Goal: Task Accomplishment & Management: Manage account settings

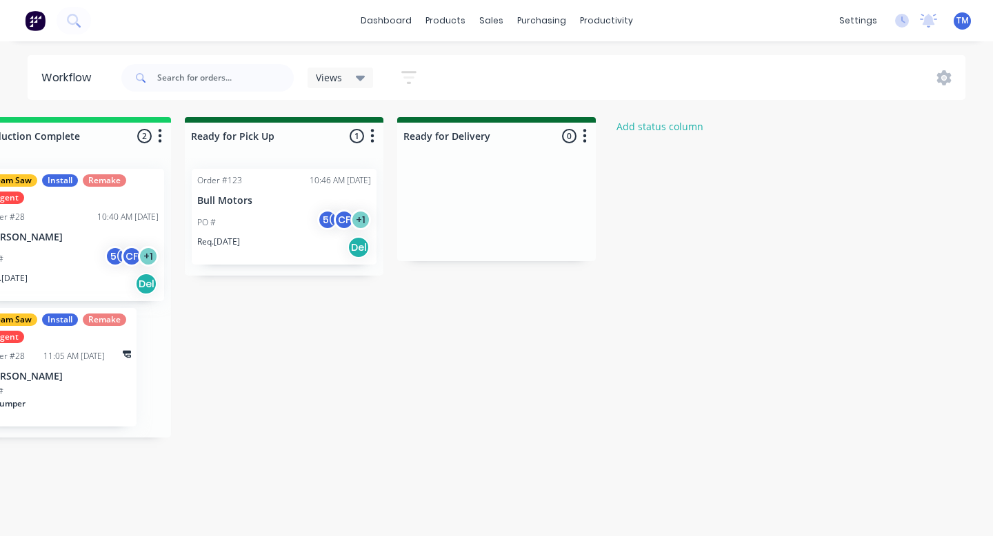
scroll to position [0, 19]
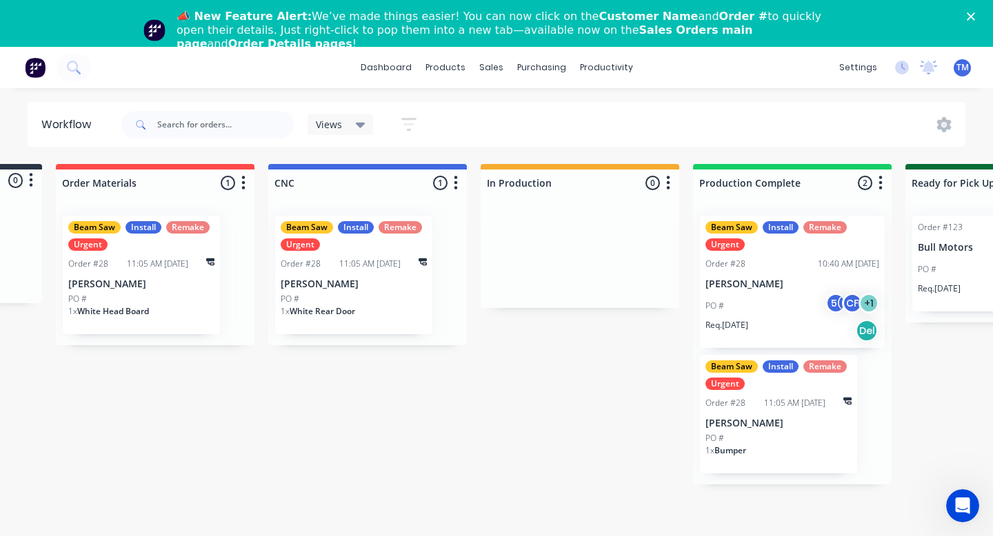
scroll to position [0, 450]
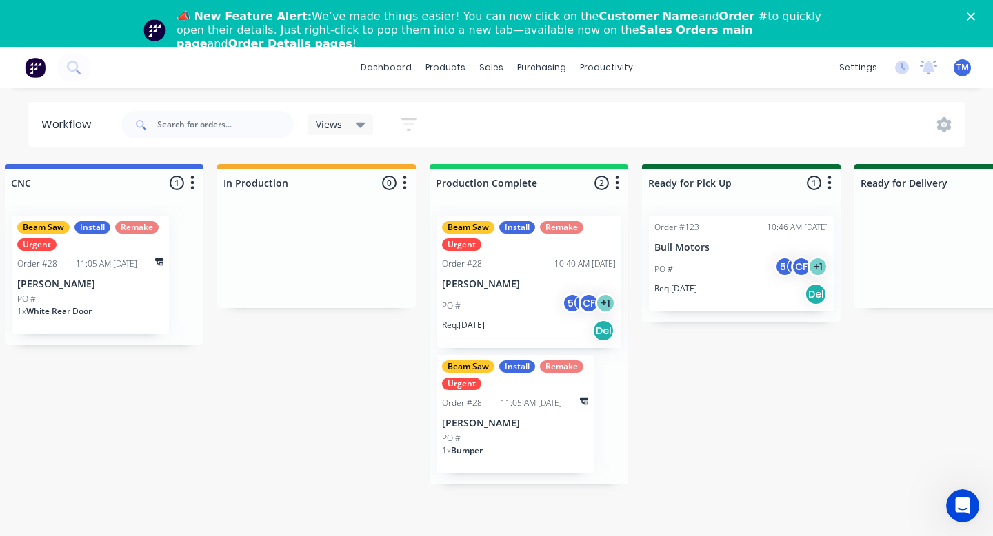
click at [967, 23] on div "📣 New Feature Alert: We’ve made things easier! You can now click on the Custome…" at bounding box center [496, 31] width 993 height 50
click at [972, 18] on polygon "Close" at bounding box center [971, 16] width 8 height 8
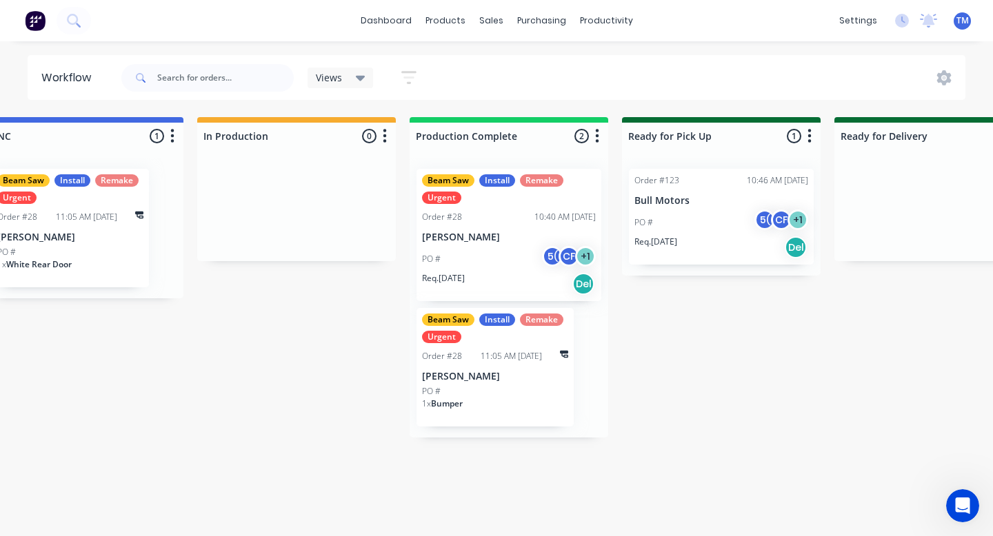
scroll to position [0, 471]
click at [365, 74] on div "Views" at bounding box center [341, 78] width 66 height 21
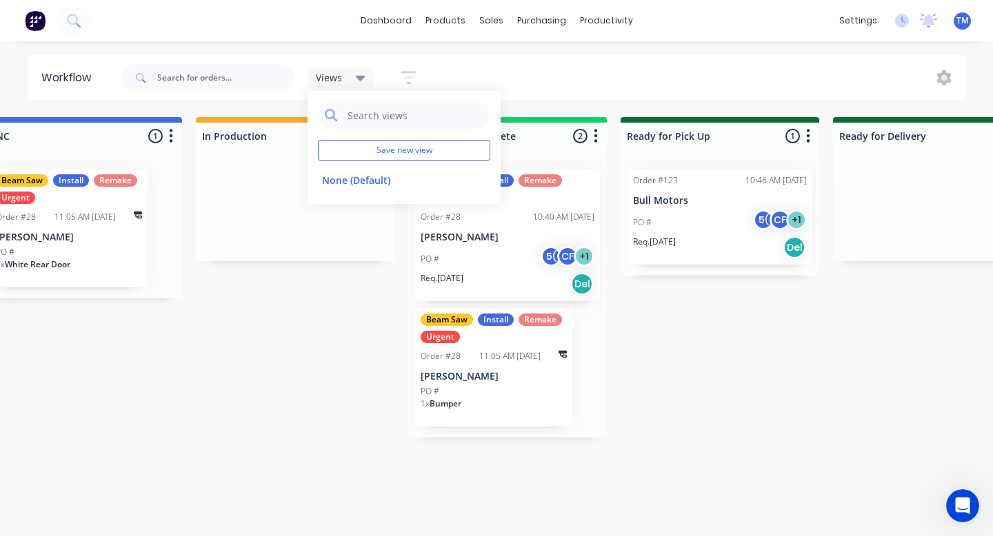
click at [459, 75] on div "Views Save new view None (Default) edit Show/Hide statuses Show line item cards…" at bounding box center [542, 77] width 847 height 41
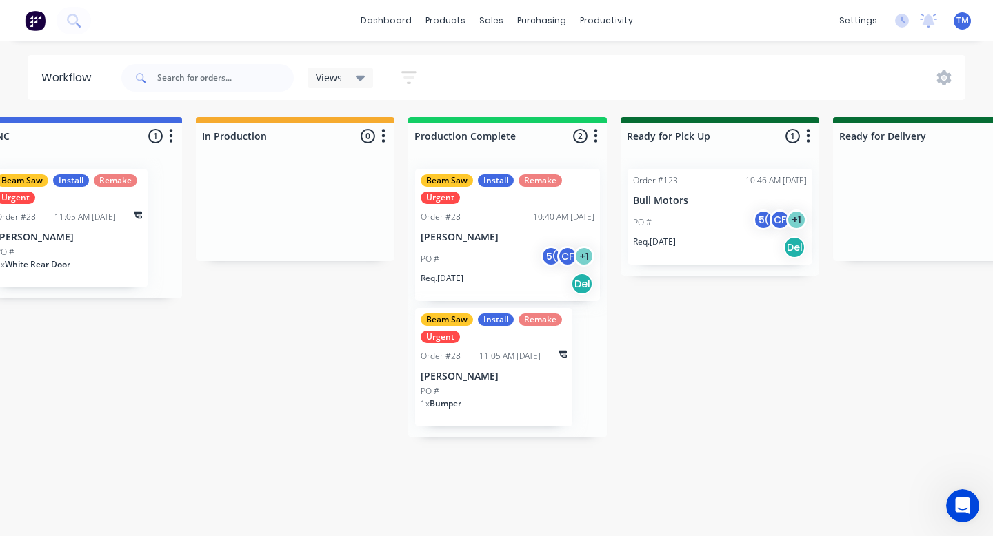
click at [361, 83] on icon at bounding box center [361, 77] width 10 height 15
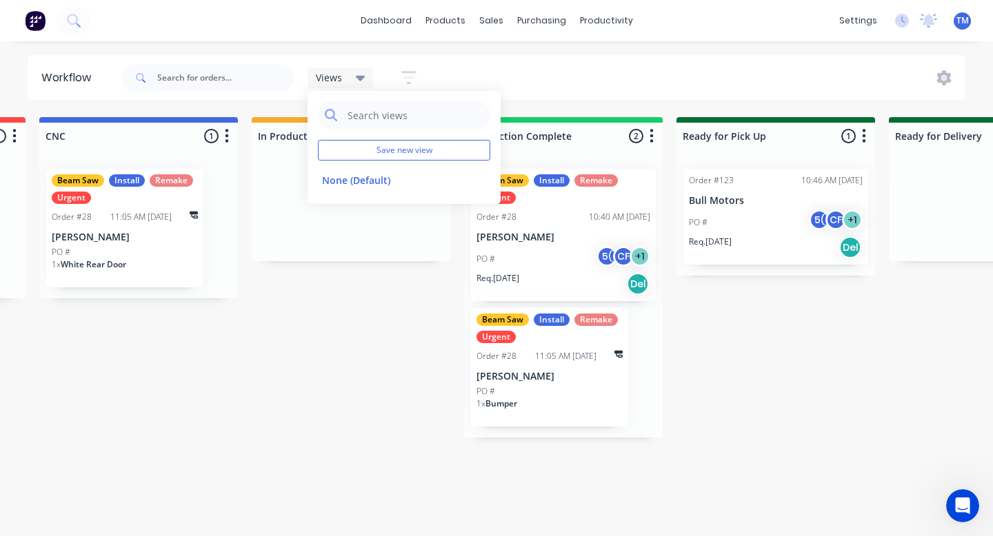
scroll to position [0, 395]
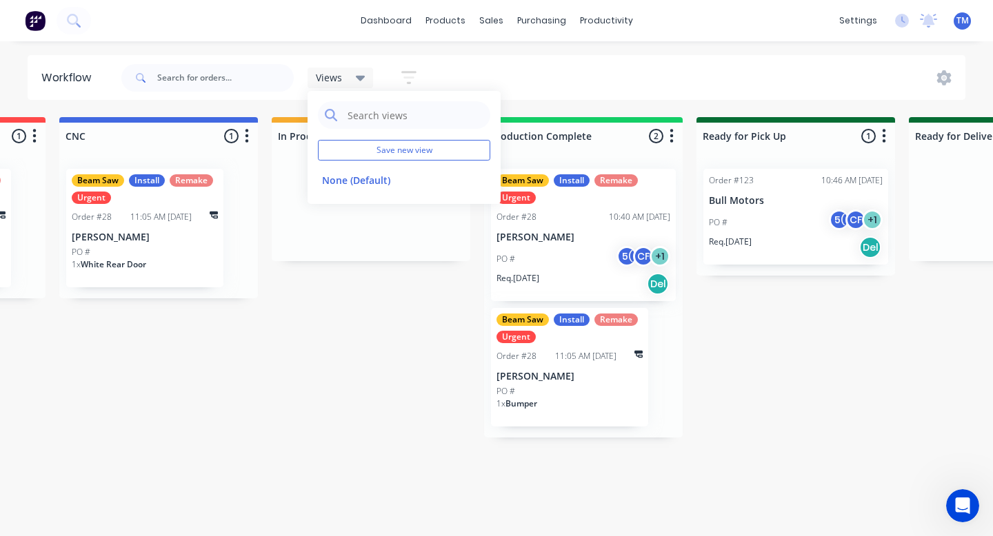
click at [166, 261] on div "1 x White Rear Door" at bounding box center [145, 270] width 146 height 23
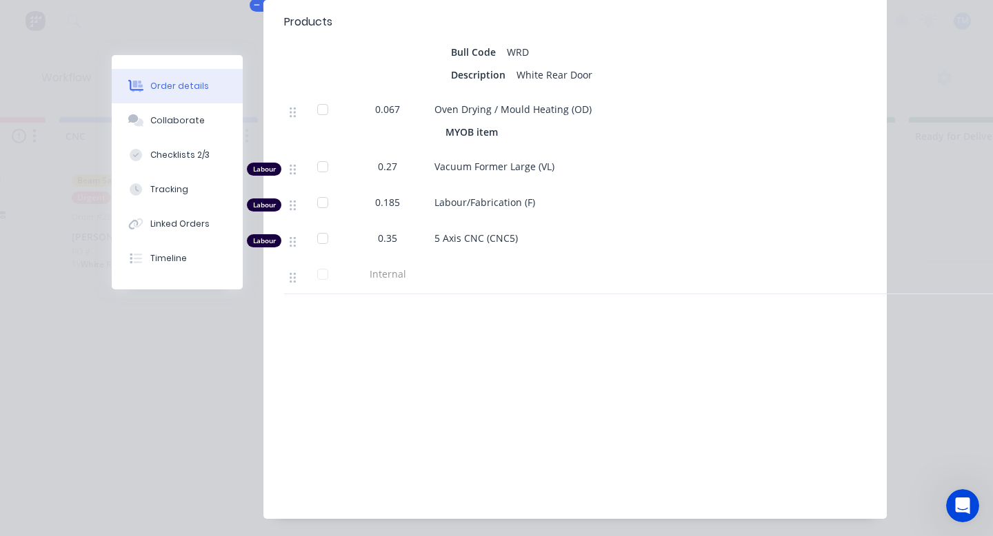
scroll to position [1343, 0]
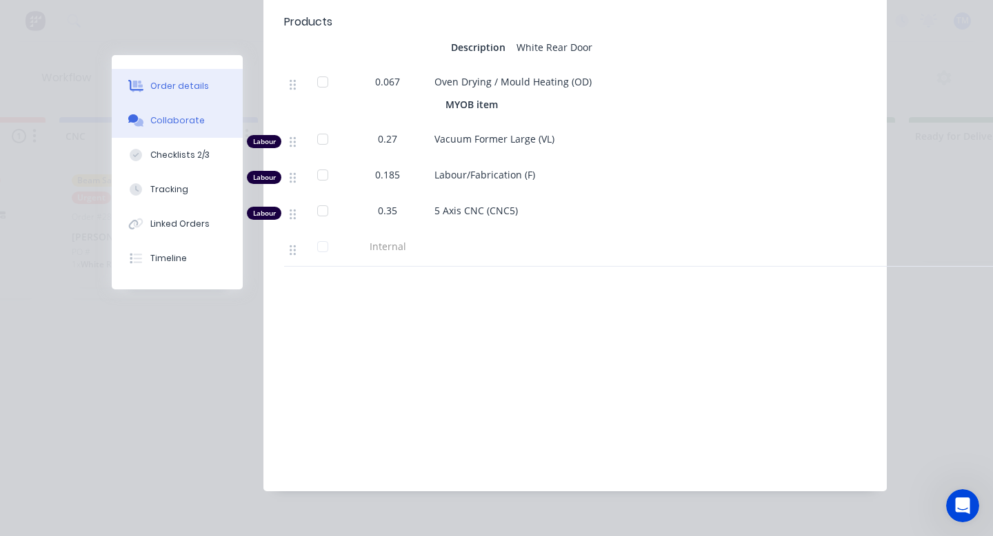
click at [180, 120] on div "Collaborate" at bounding box center [177, 120] width 54 height 12
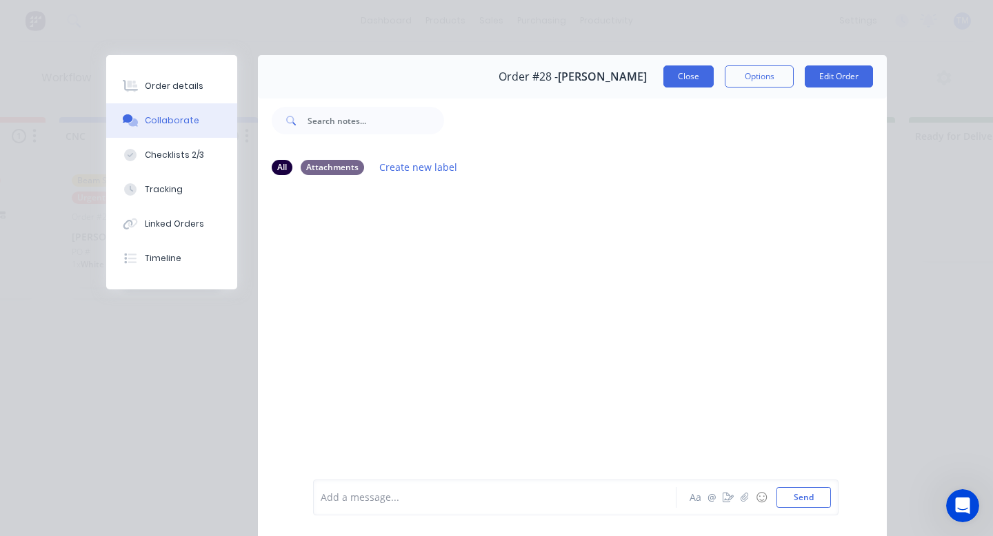
click at [704, 72] on button "Close" at bounding box center [688, 77] width 50 height 22
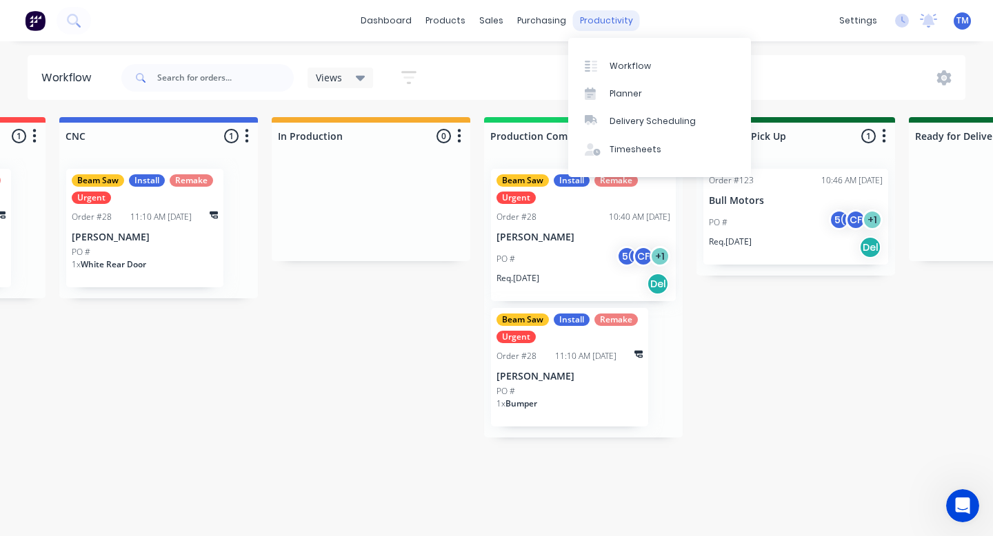
click at [589, 19] on div "productivity" at bounding box center [606, 20] width 67 height 21
click at [610, 93] on div "Planner" at bounding box center [626, 94] width 32 height 12
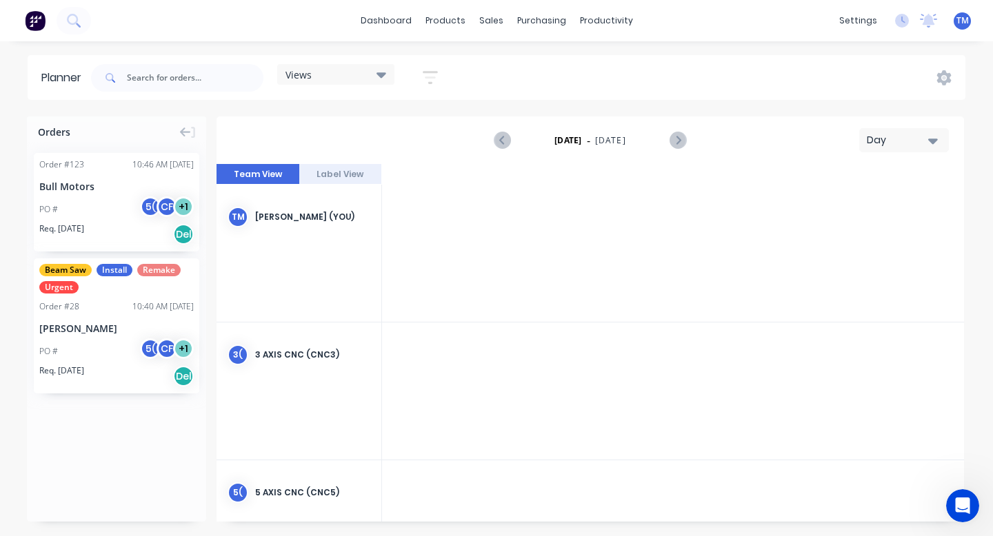
scroll to position [0, 2428]
click at [359, 174] on button "Label View" at bounding box center [340, 174] width 83 height 21
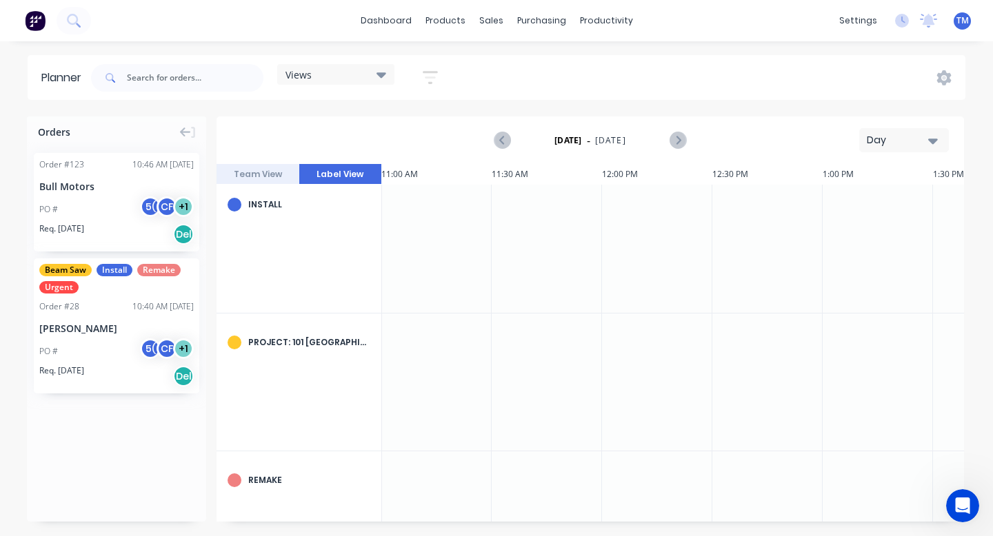
scroll to position [368, 2428]
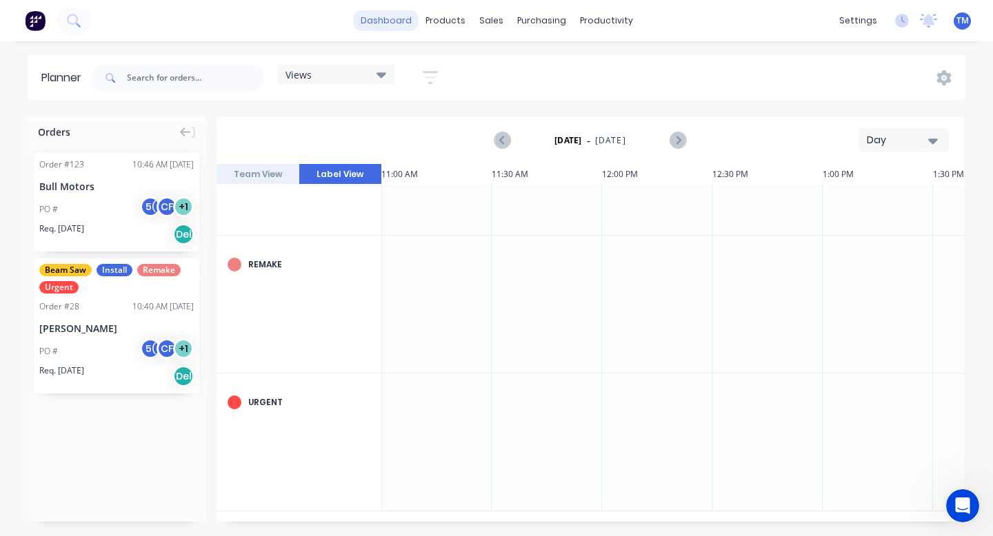
click at [401, 17] on link "dashboard" at bounding box center [386, 20] width 65 height 21
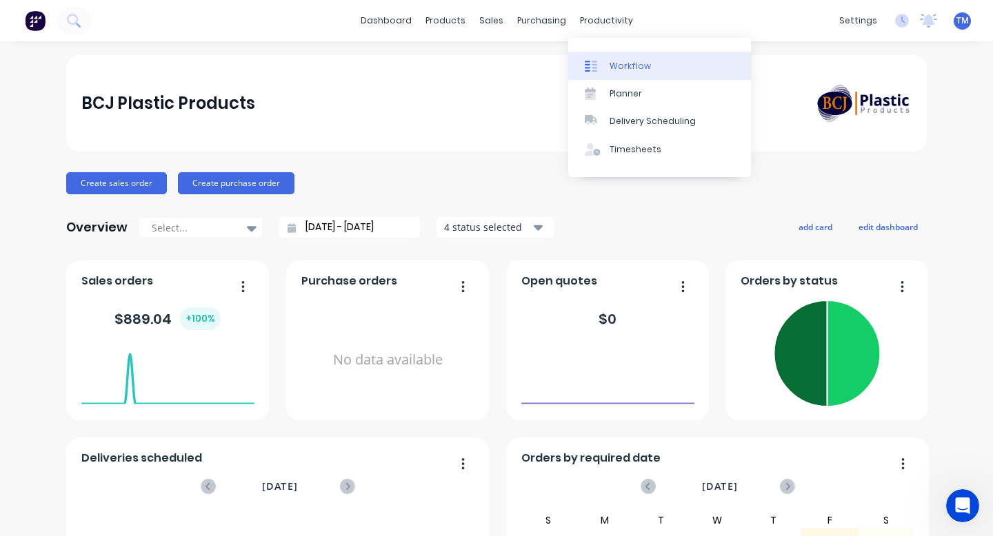
click at [611, 67] on div "Workflow" at bounding box center [630, 66] width 41 height 12
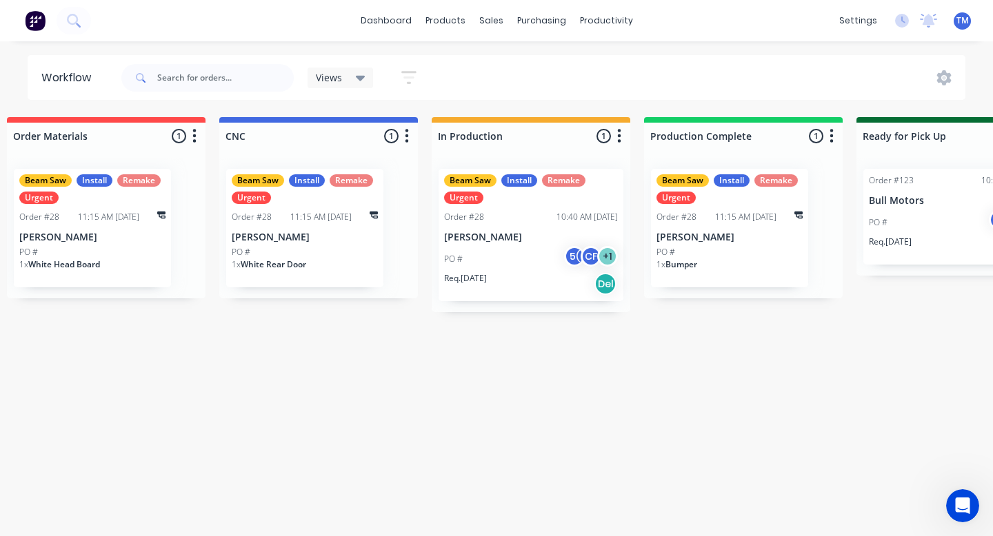
scroll to position [0, 266]
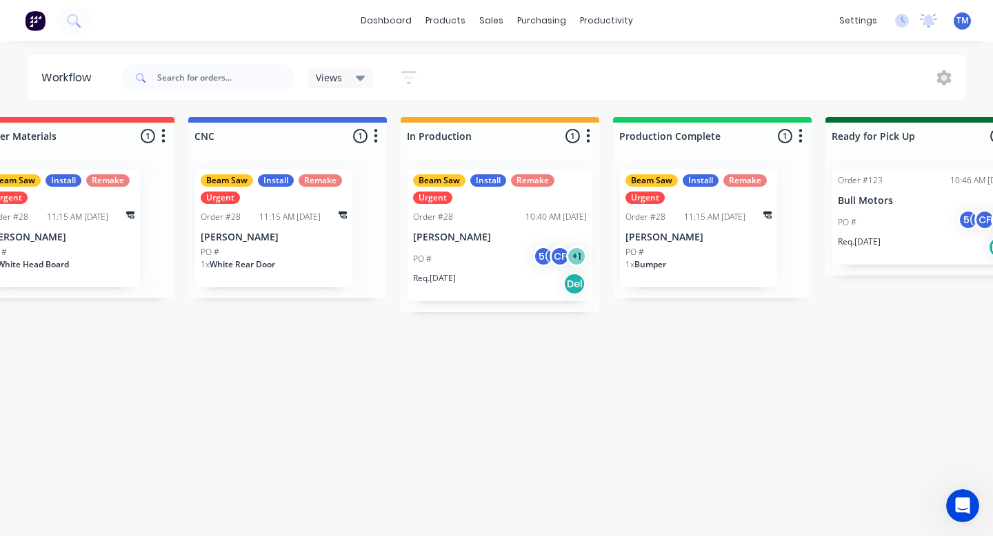
click at [446, 264] on div "PO # 5( CF + 1" at bounding box center [500, 259] width 174 height 26
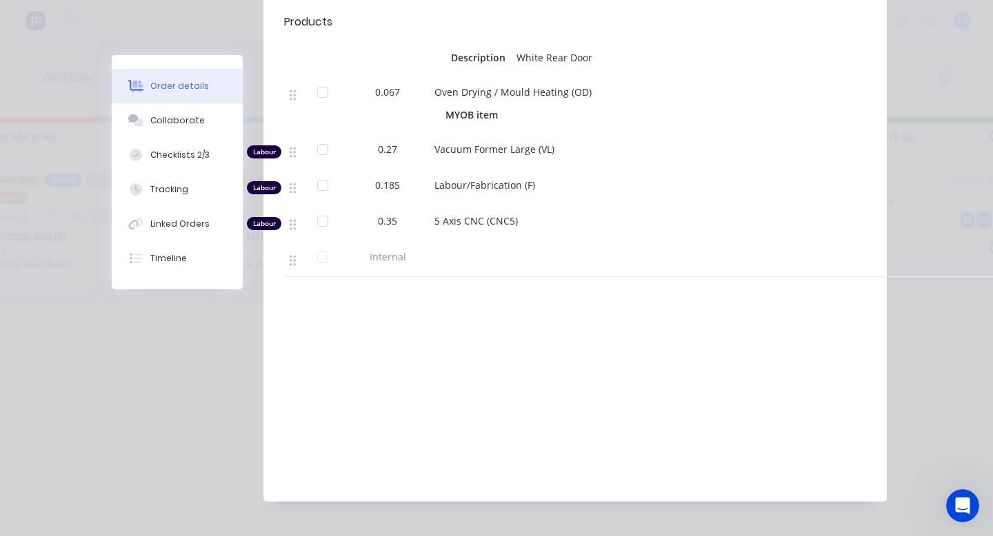
scroll to position [1343, 0]
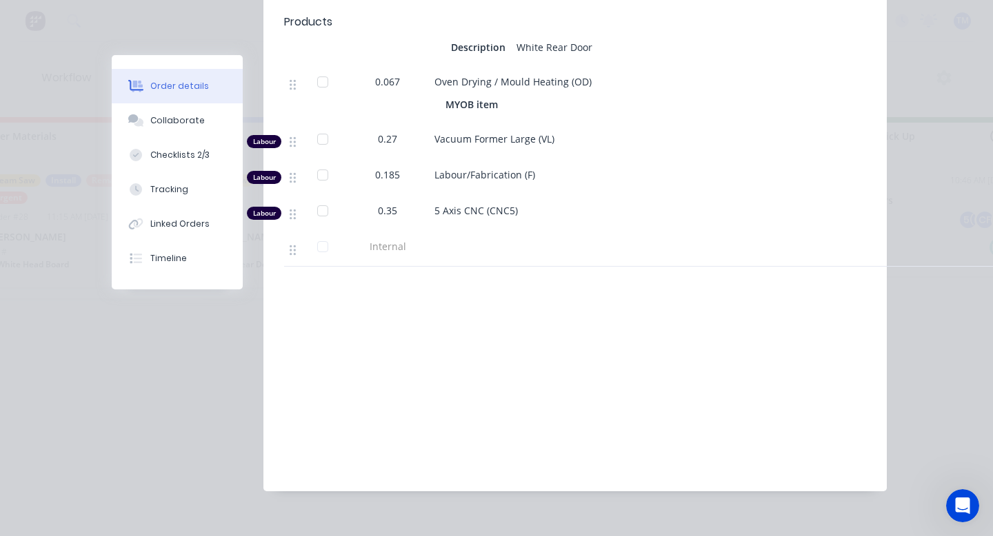
click at [399, 234] on div "Internal" at bounding box center [387, 249] width 83 height 36
click at [390, 239] on span "Internal" at bounding box center [388, 246] width 72 height 14
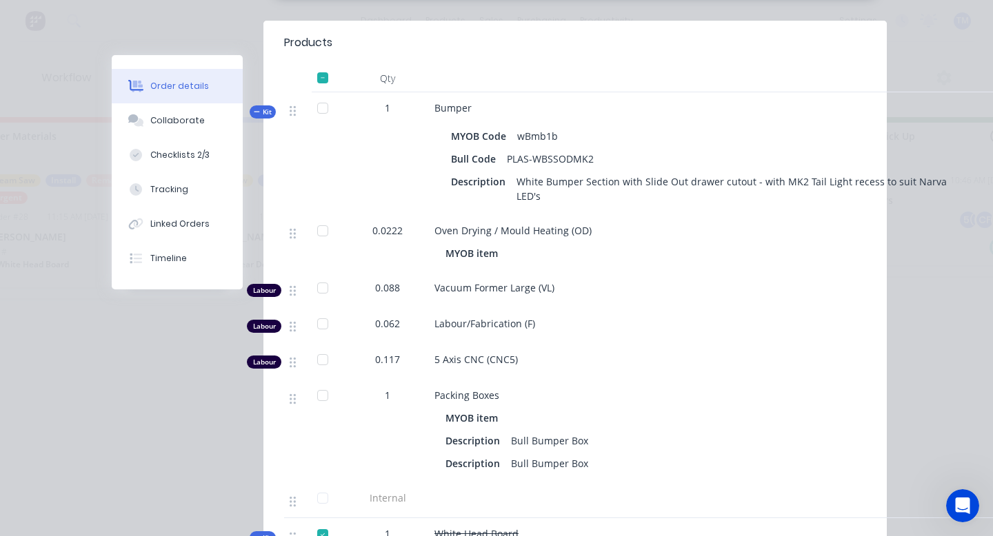
scroll to position [0, 0]
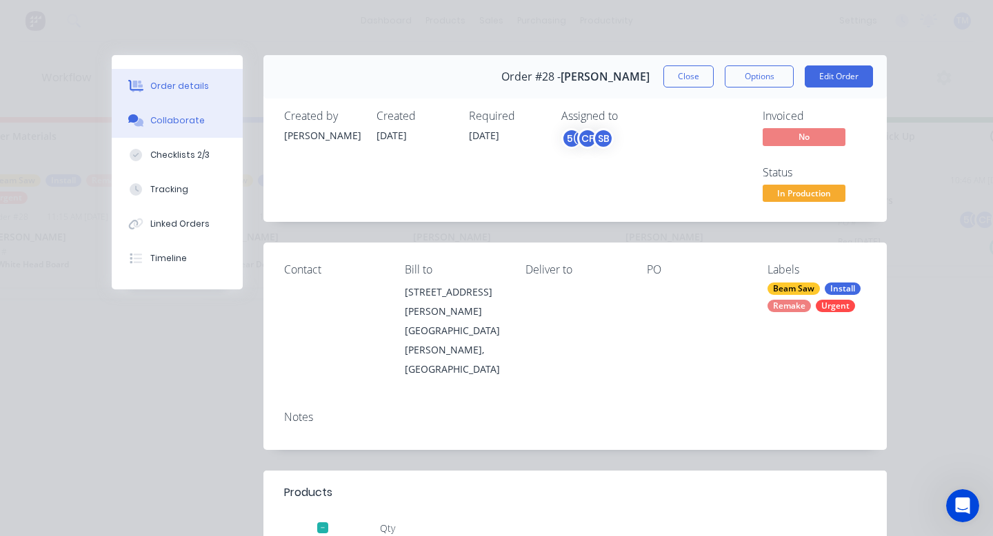
click at [177, 119] on div "Collaborate" at bounding box center [177, 120] width 54 height 12
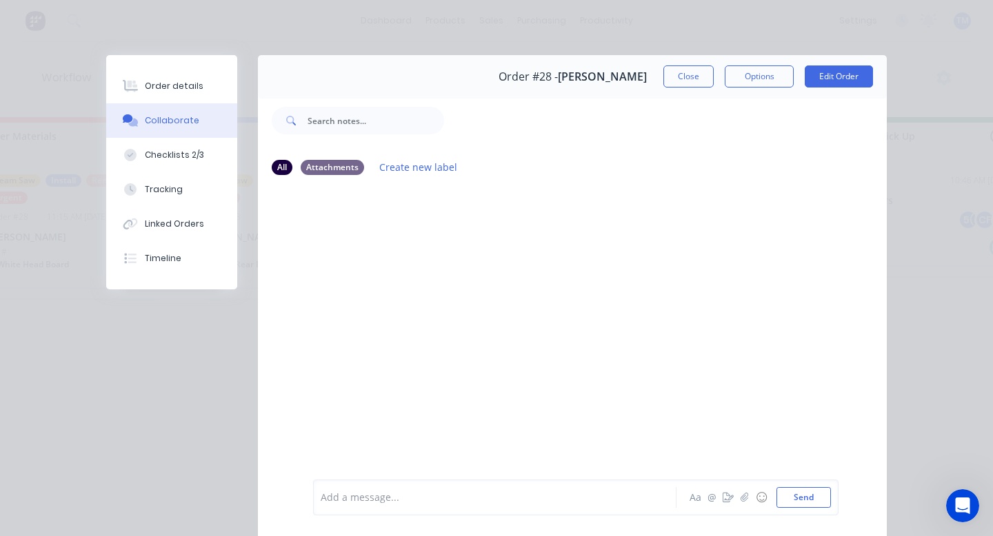
click at [185, 126] on div "Collaborate" at bounding box center [172, 120] width 54 height 12
click at [702, 79] on button "Close" at bounding box center [688, 77] width 50 height 22
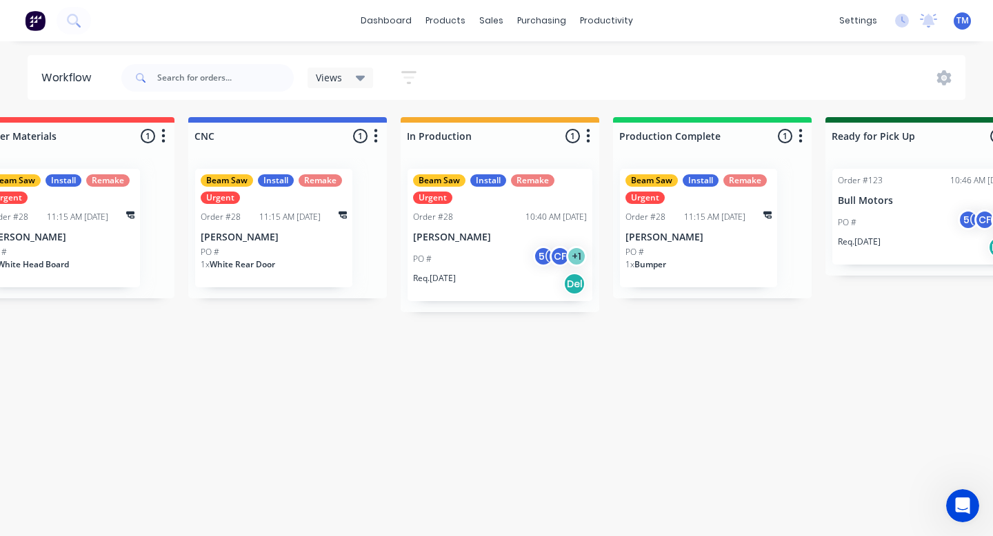
click at [472, 277] on div "Req. [DATE] Del" at bounding box center [500, 283] width 174 height 23
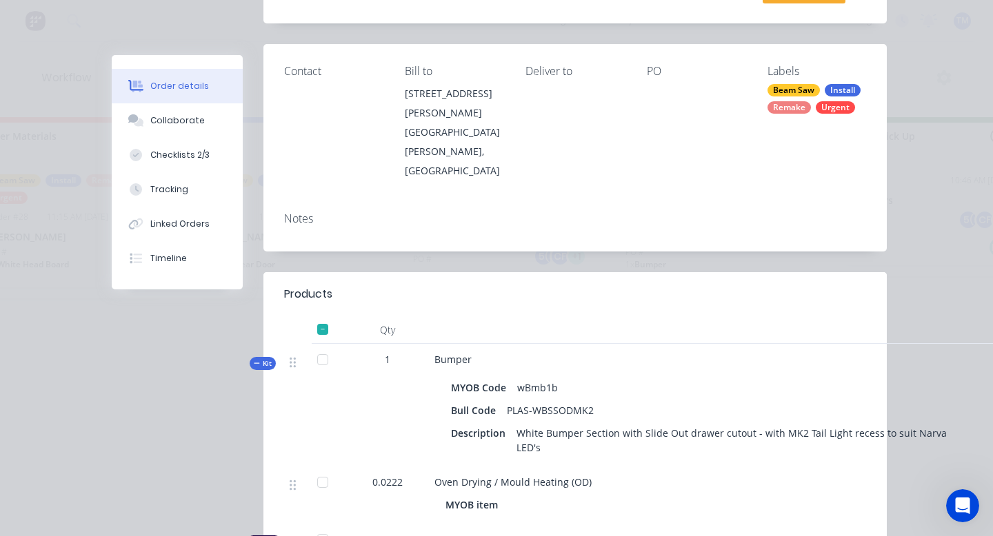
scroll to position [199, 0]
click at [308, 212] on div "Notes" at bounding box center [575, 218] width 582 height 13
click at [307, 212] on div "Notes" at bounding box center [575, 218] width 582 height 13
click at [182, 124] on div "Collaborate" at bounding box center [177, 120] width 54 height 12
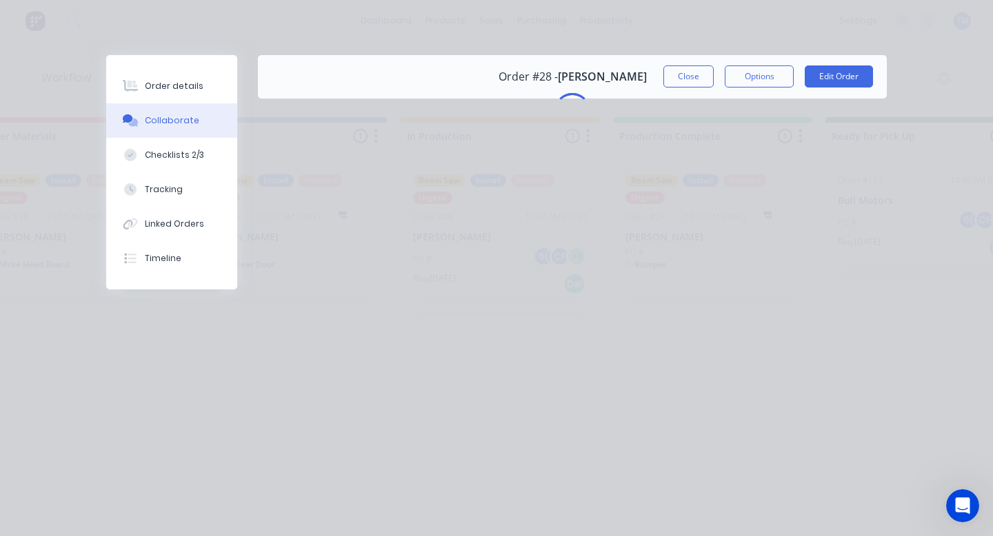
scroll to position [0, 0]
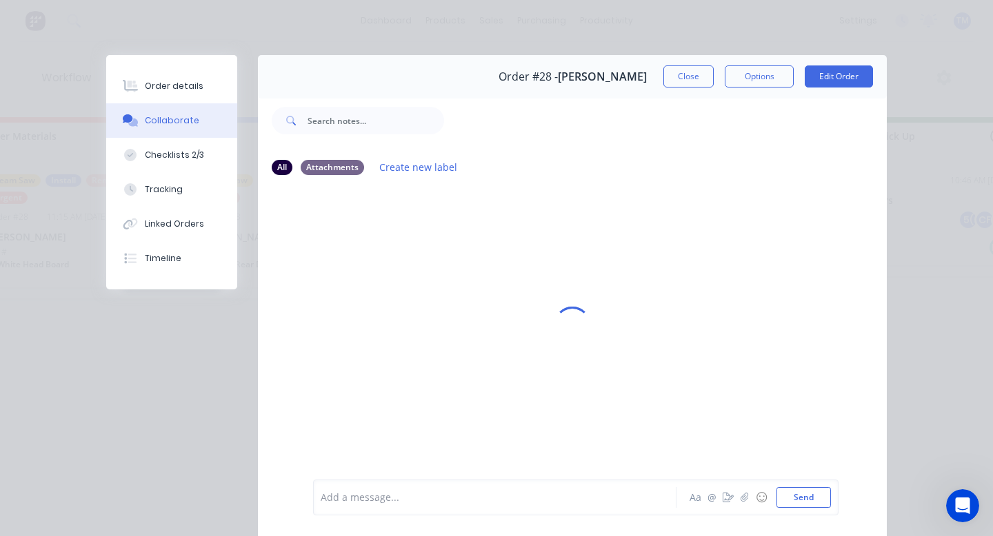
click at [350, 503] on div at bounding box center [498, 498] width 354 height 14
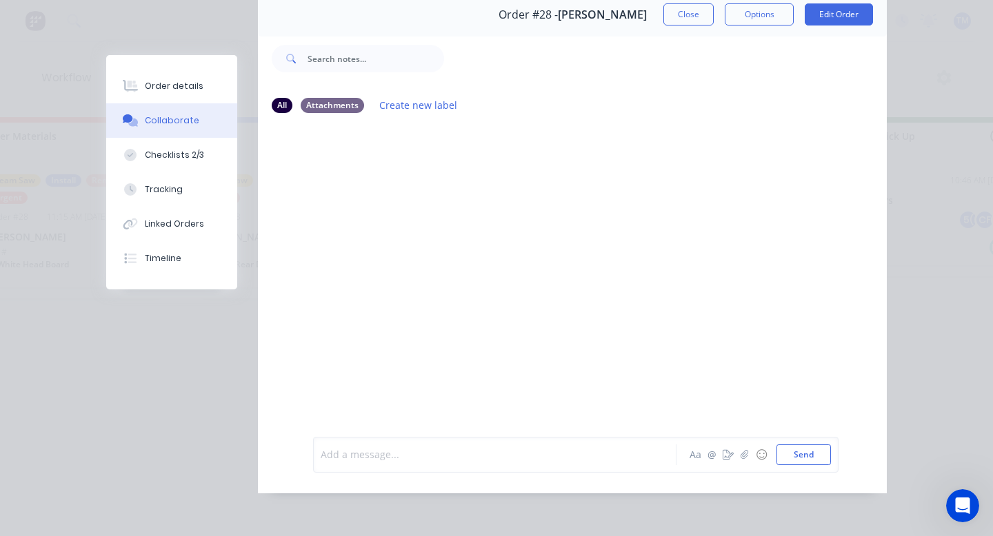
scroll to position [61, 0]
click at [372, 445] on div "Add a message..." at bounding box center [498, 455] width 355 height 21
click at [402, 218] on div at bounding box center [572, 271] width 629 height 292
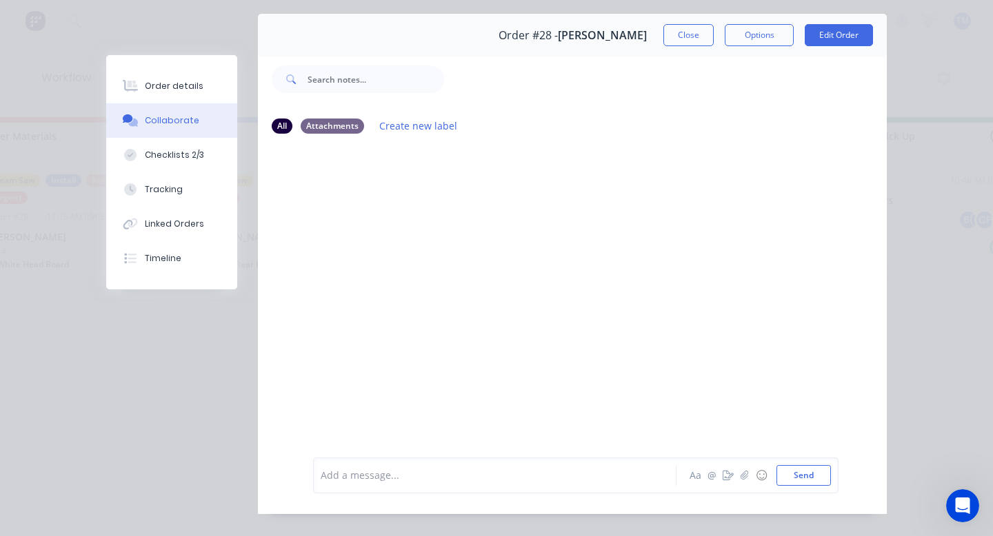
scroll to position [62, 0]
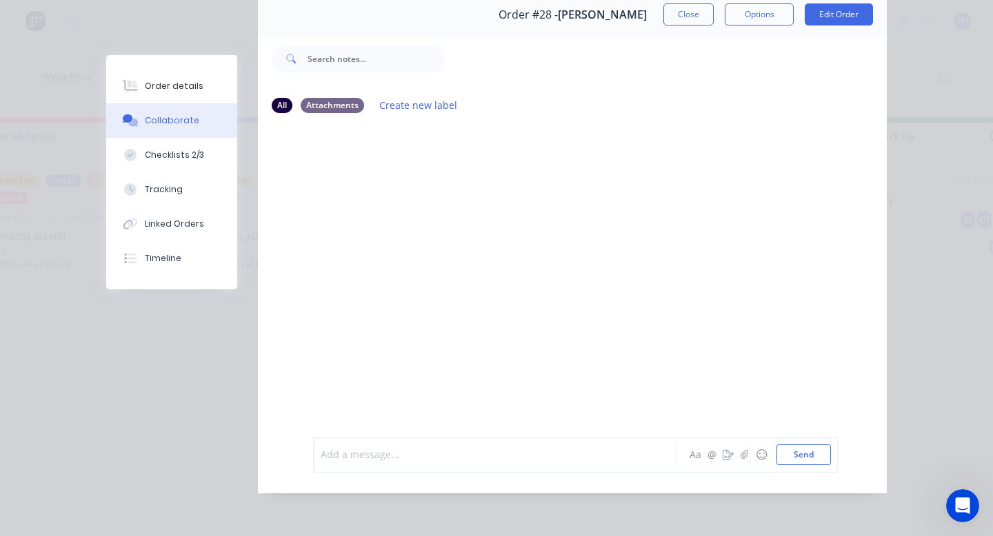
click at [349, 448] on div at bounding box center [498, 455] width 354 height 14
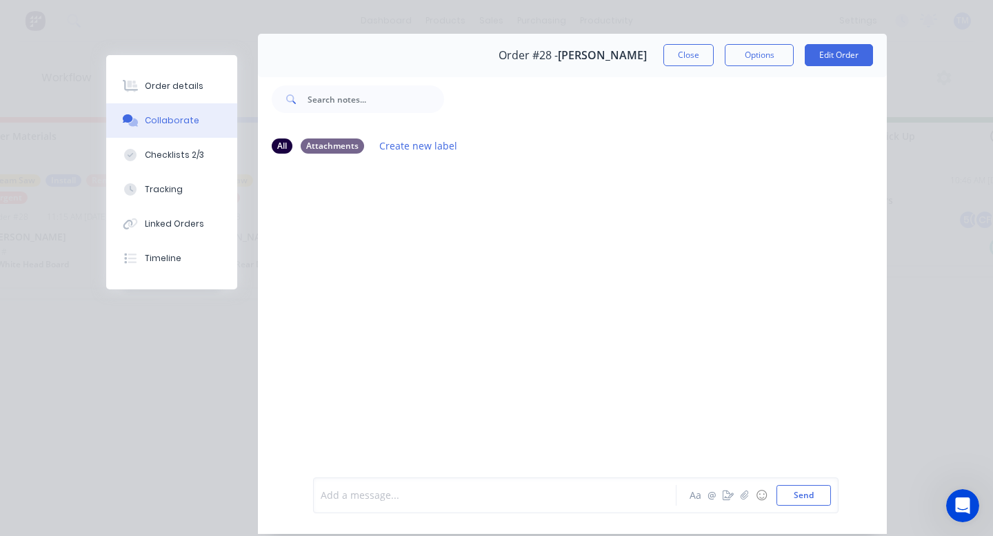
scroll to position [0, 0]
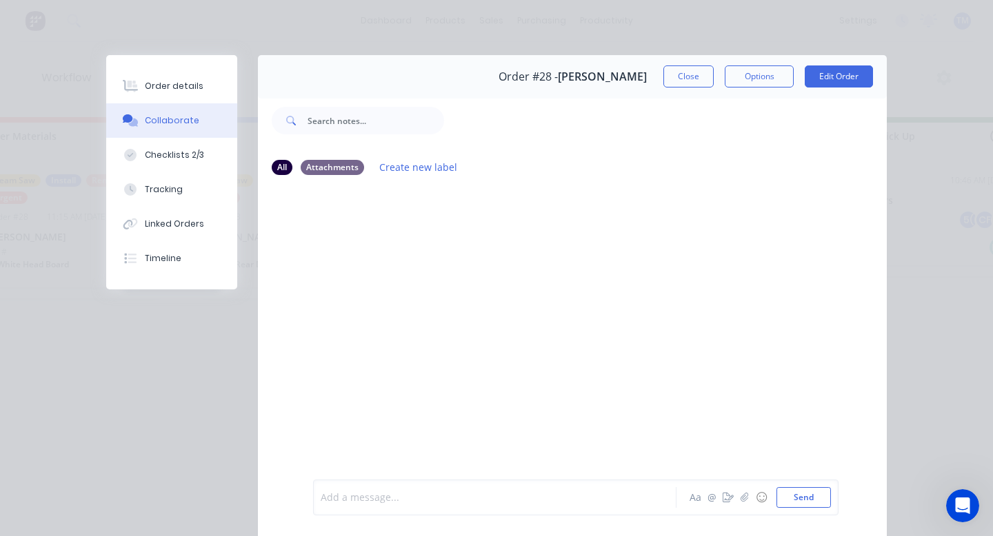
click at [760, 41] on div "Order details Collaborate Checklists 2/3 Tracking Linked Orders Timeline Order …" at bounding box center [496, 268] width 993 height 536
click at [683, 74] on button "Close" at bounding box center [688, 77] width 50 height 22
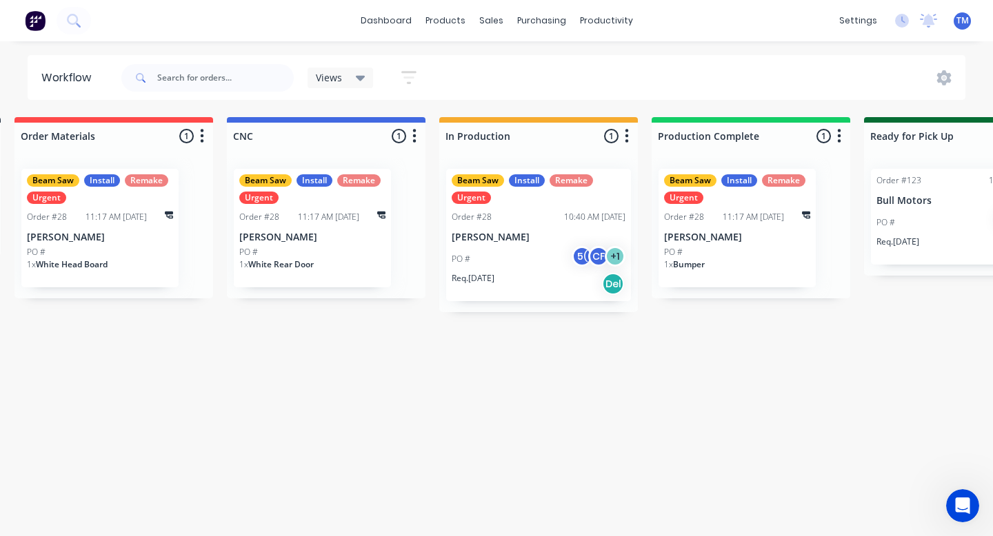
scroll to position [0, 232]
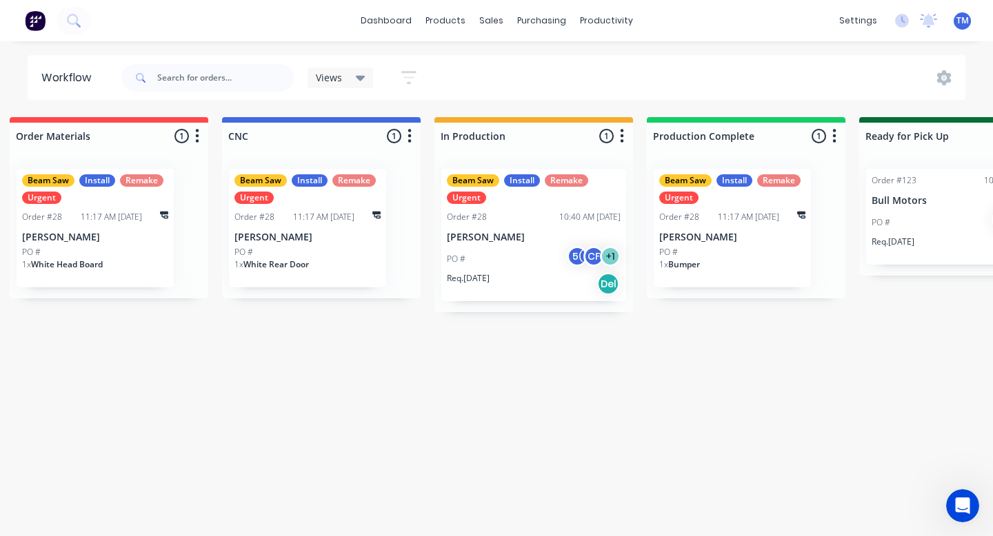
click at [521, 261] on div "PO # 5( CF + 1" at bounding box center [534, 259] width 174 height 26
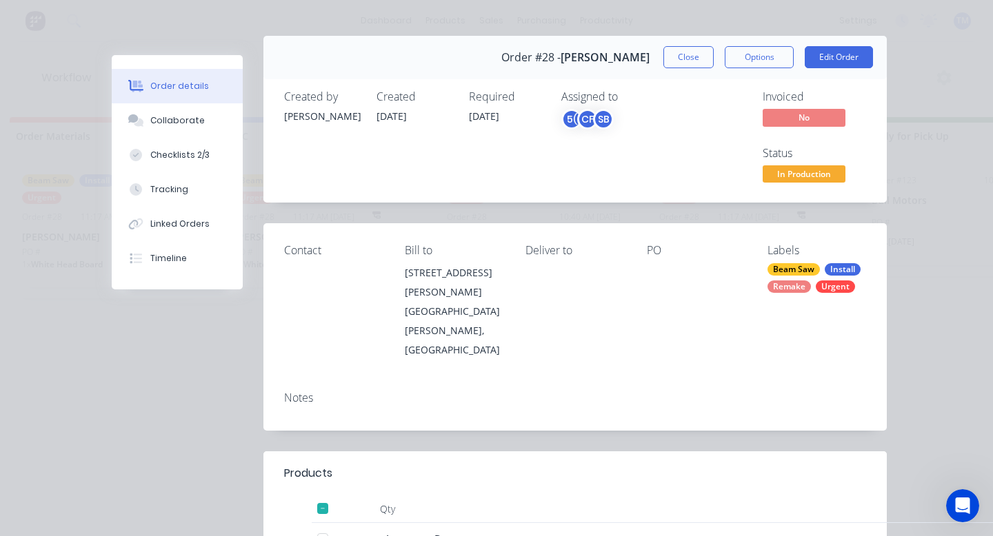
scroll to position [23, 0]
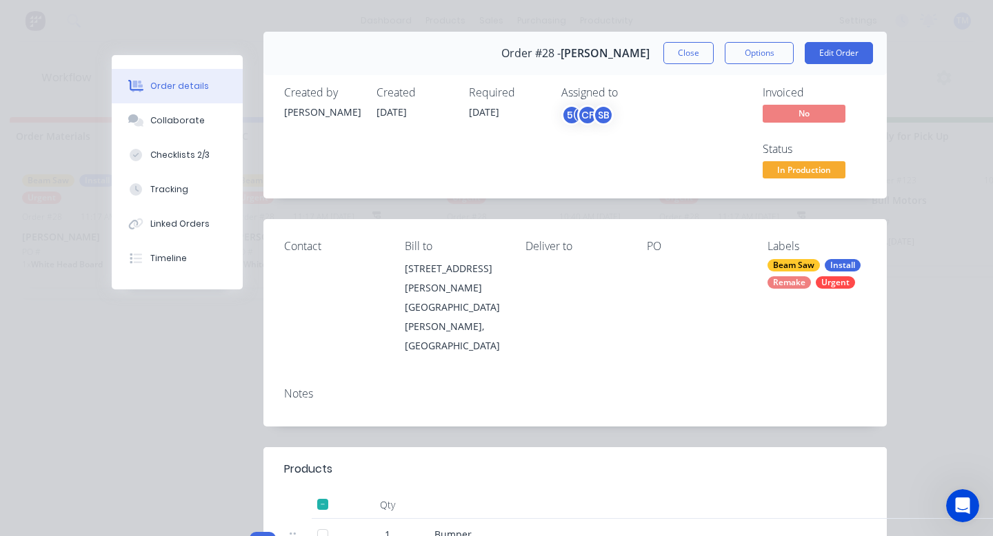
click at [767, 57] on button "Options" at bounding box center [759, 53] width 69 height 22
click at [728, 108] on div "Work Order" at bounding box center [721, 116] width 120 height 20
click at [688, 52] on button "Close" at bounding box center [688, 53] width 50 height 22
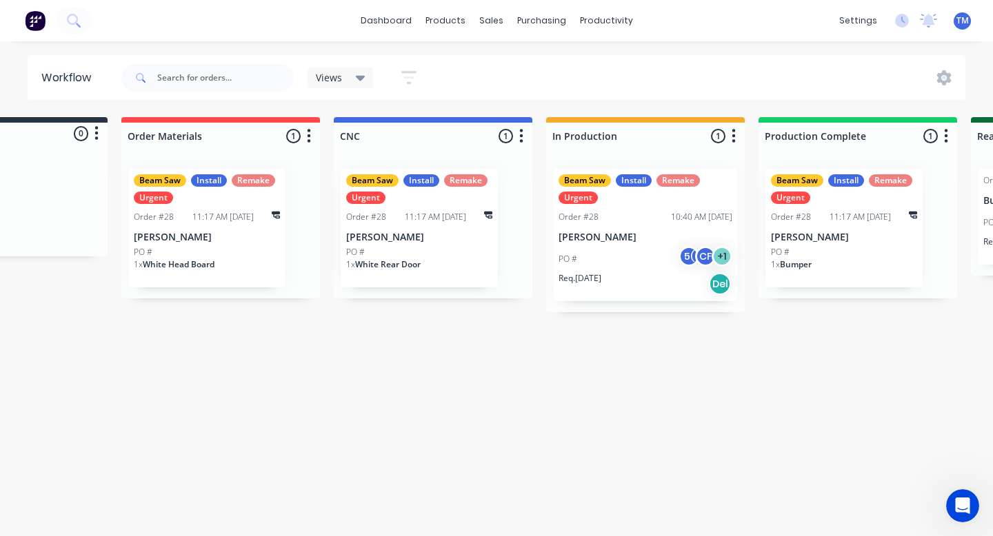
scroll to position [0, 134]
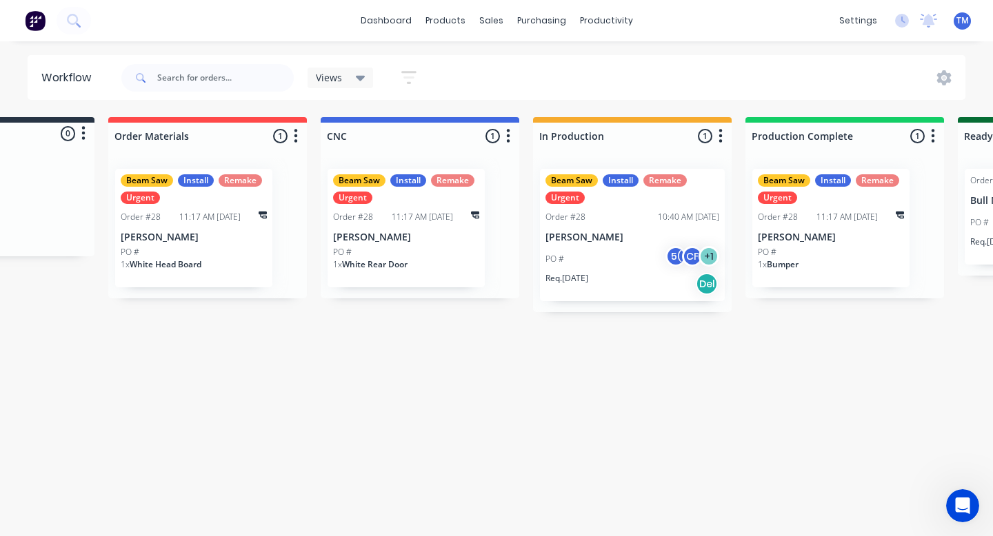
click at [603, 244] on div "Beam Saw Install Remake Urgent Order #28 10:40 AM [DATE] [PERSON_NAME] PO # 5( …" at bounding box center [632, 235] width 185 height 132
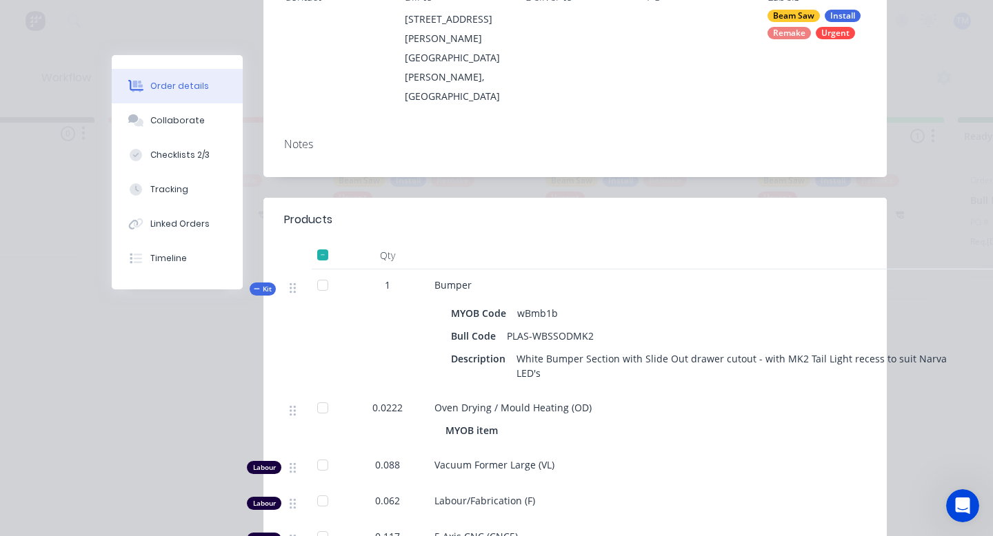
scroll to position [0, 0]
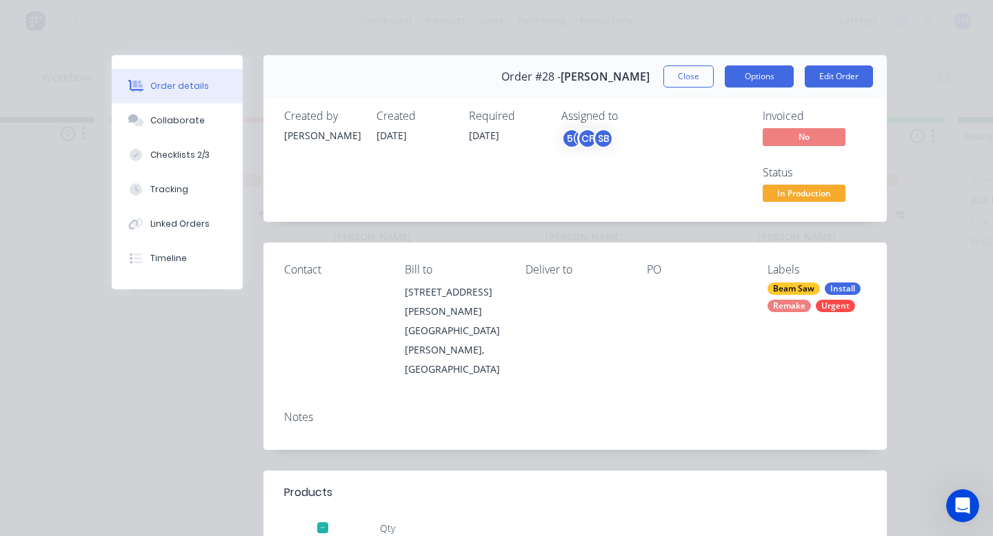
click at [760, 79] on button "Options" at bounding box center [759, 77] width 69 height 22
click at [173, 123] on div "Collaborate" at bounding box center [177, 120] width 54 height 12
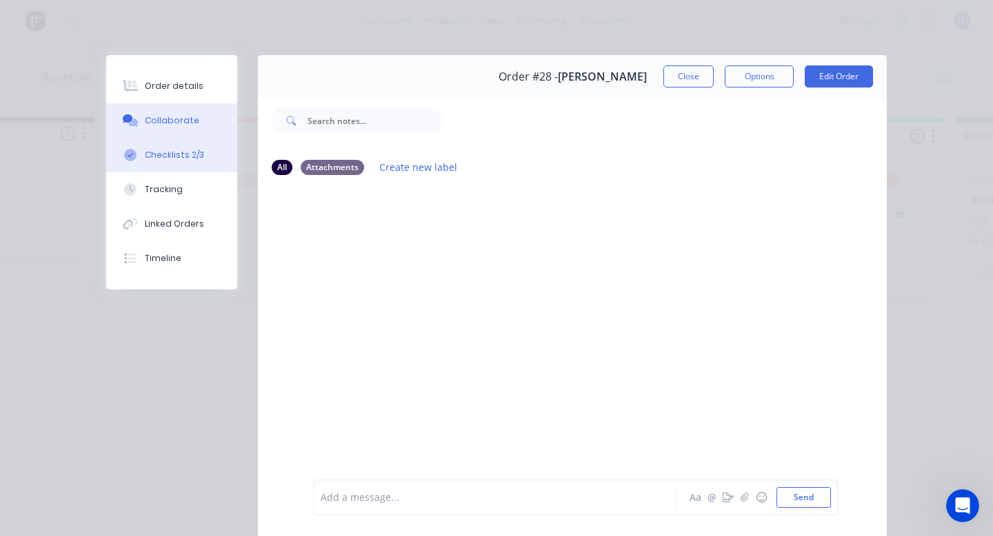
click at [172, 152] on div "Checklists 2/3" at bounding box center [174, 155] width 59 height 12
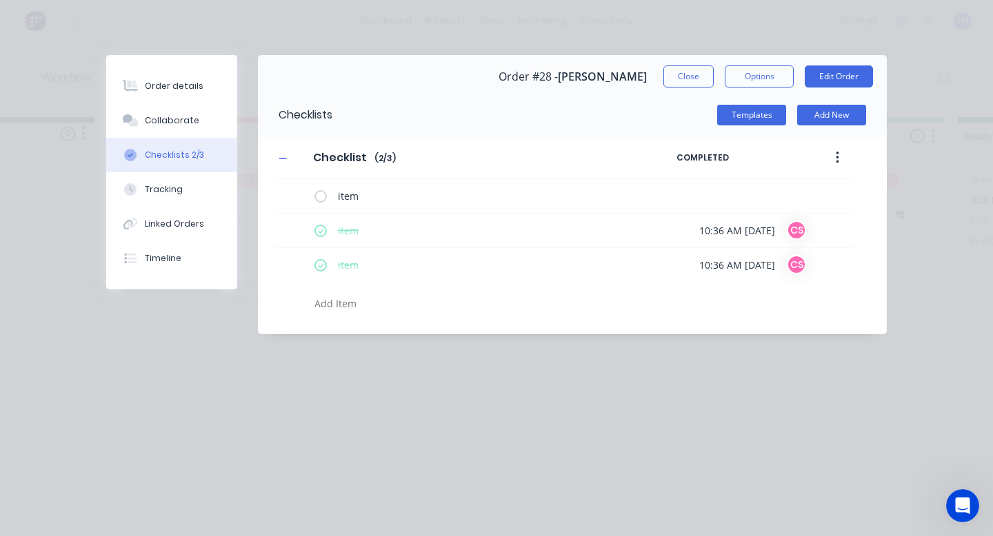
click at [836, 154] on icon "button" at bounding box center [837, 158] width 3 height 12
click at [161, 194] on div "Tracking" at bounding box center [164, 189] width 38 height 12
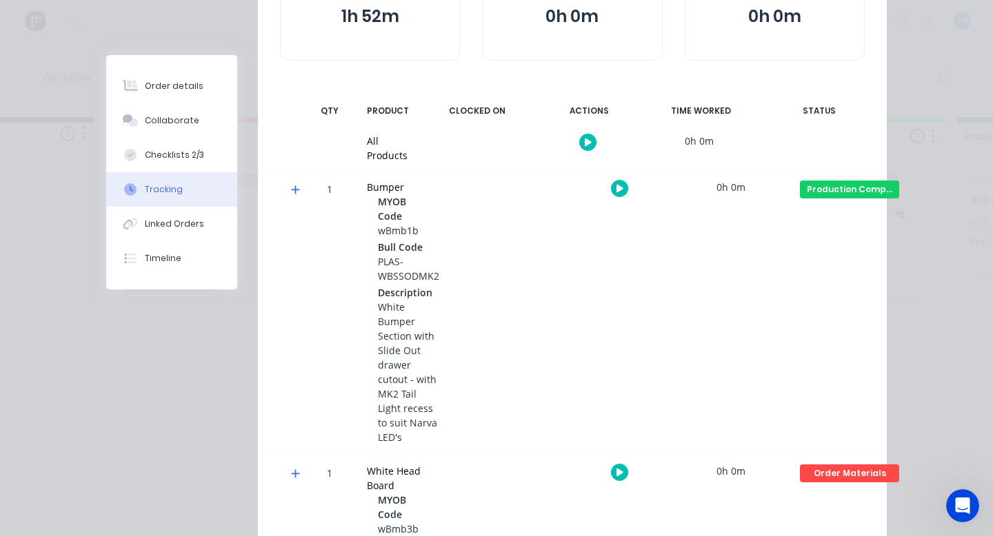
scroll to position [273, 0]
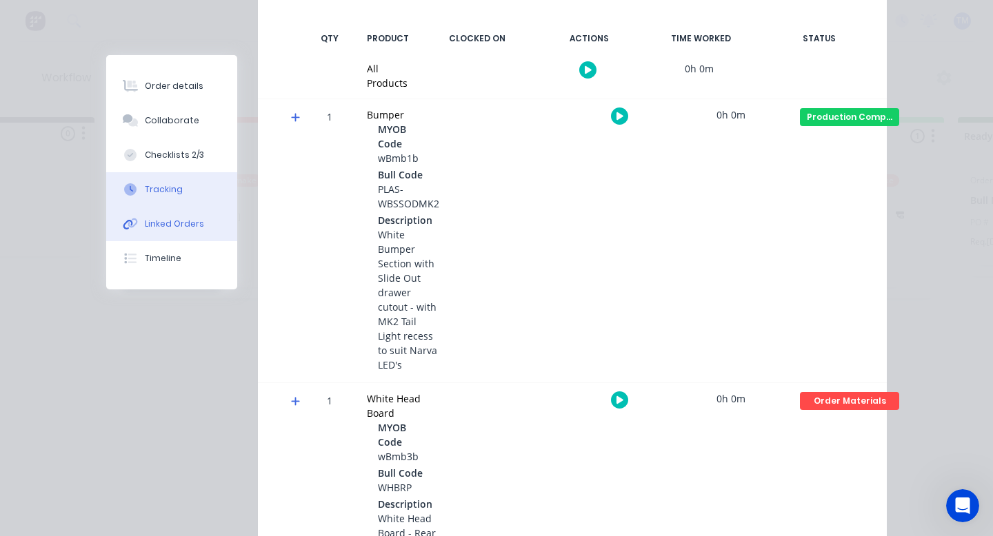
click at [150, 222] on div "Linked Orders" at bounding box center [174, 224] width 59 height 12
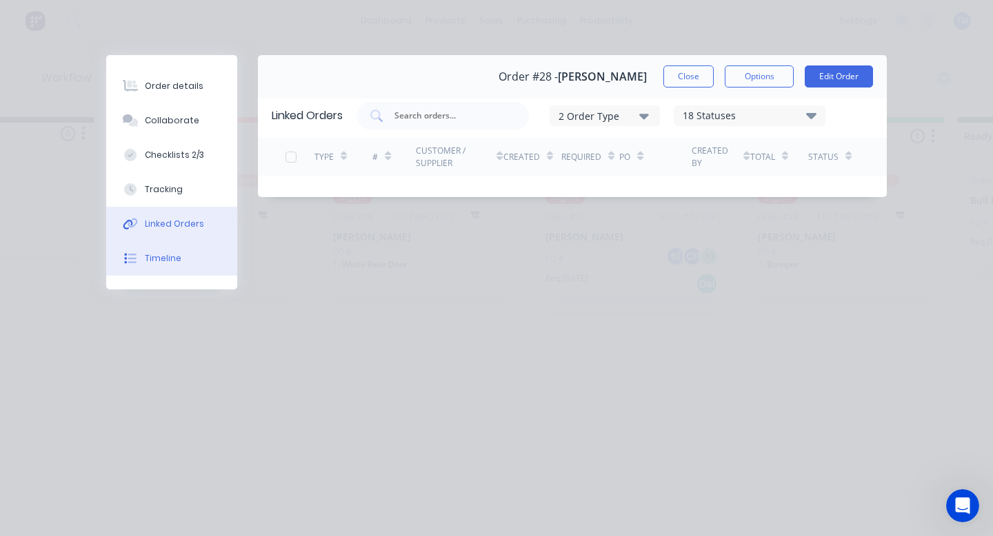
click at [154, 261] on div "Timeline" at bounding box center [163, 258] width 37 height 12
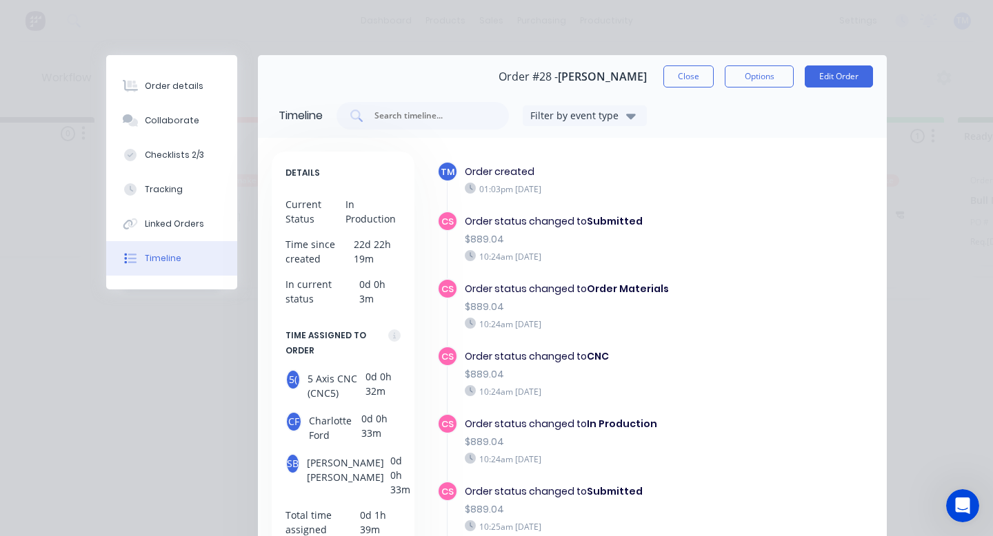
scroll to position [8, 0]
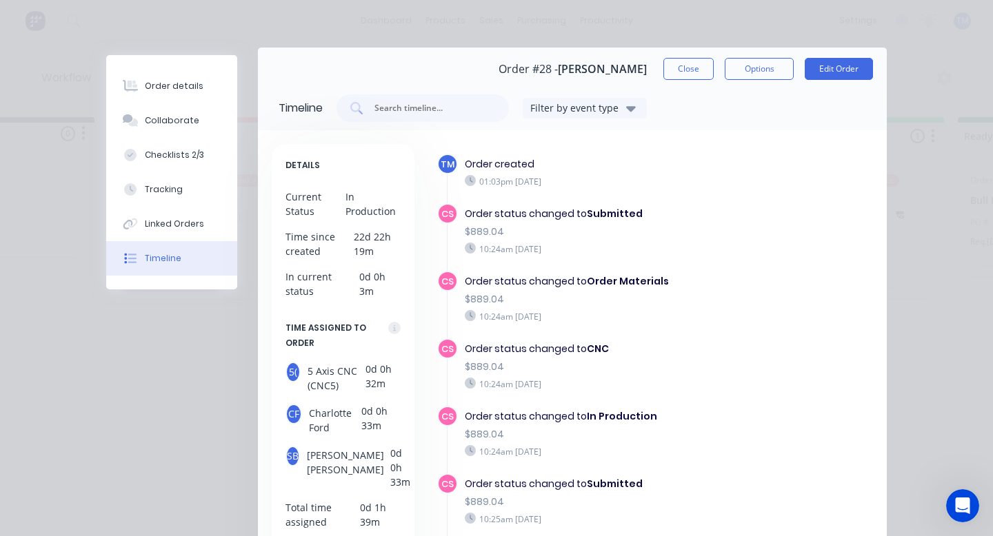
click at [701, 80] on div "Order #28 - [PERSON_NAME] Close Options Edit Order" at bounding box center [572, 69] width 629 height 43
click at [698, 70] on button "Close" at bounding box center [688, 69] width 50 height 22
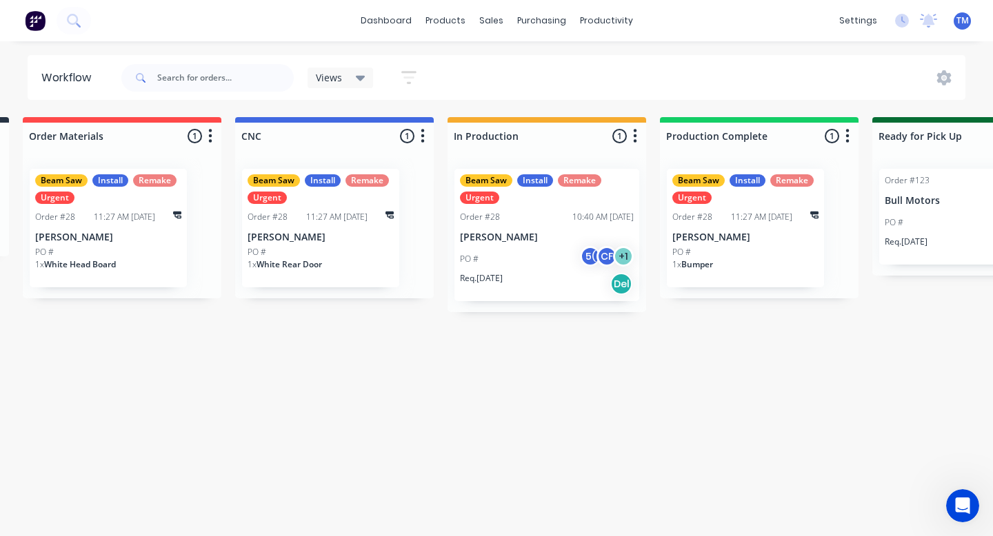
scroll to position [0, 221]
click at [612, 248] on div "SB [PERSON_NAME]" at bounding box center [552, 248] width 186 height 21
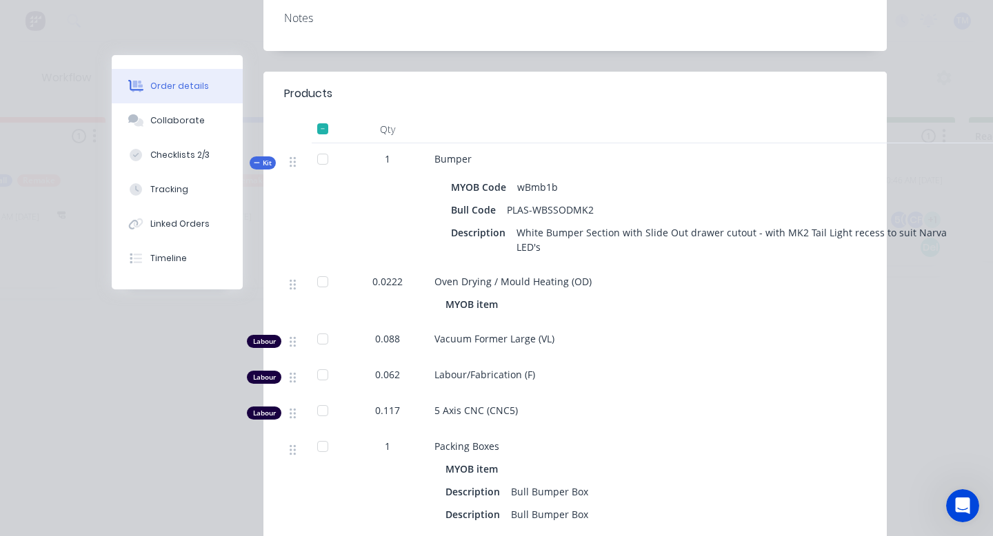
scroll to position [0, 340]
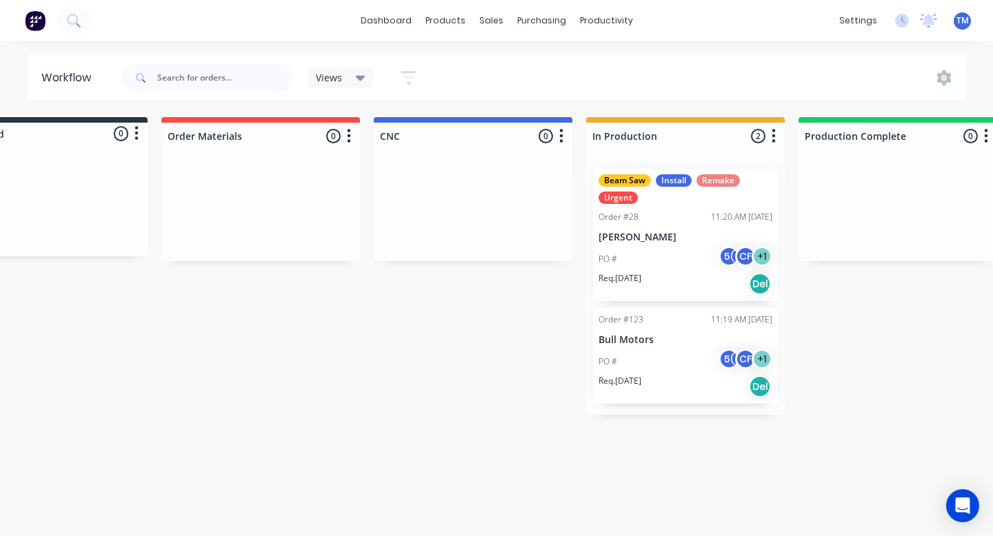
scroll to position [0, 79]
click at [685, 220] on div "Order #28 11:20 AM [DATE]" at bounding box center [688, 217] width 174 height 12
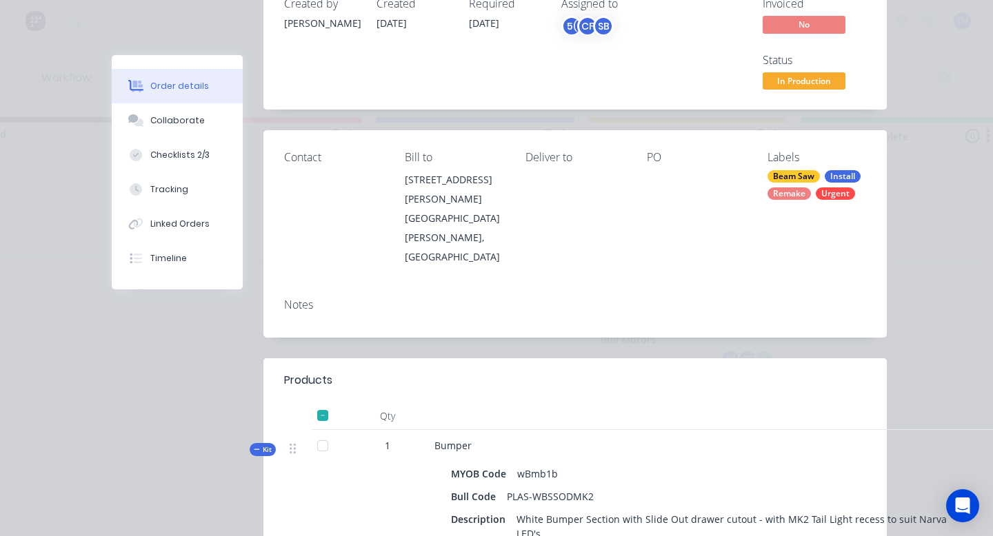
scroll to position [0, 0]
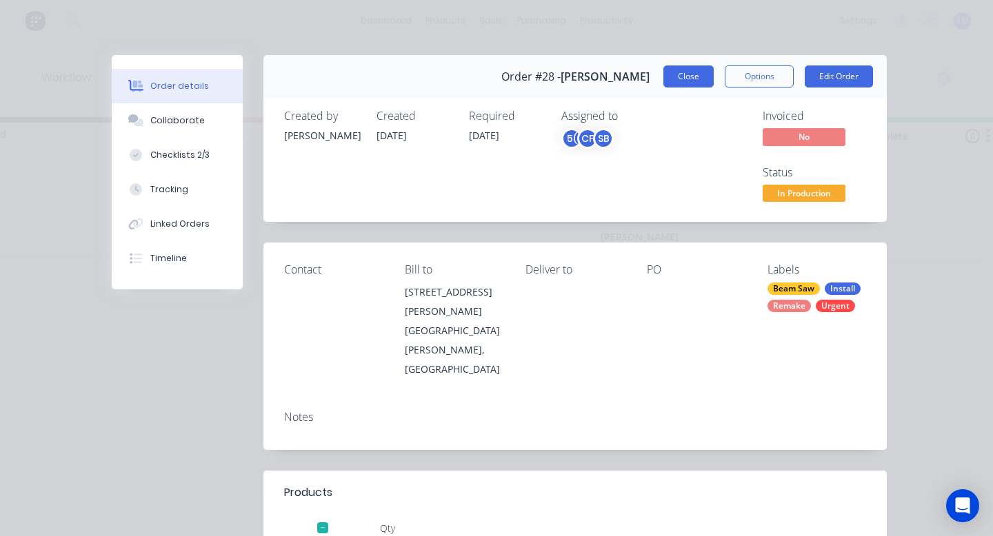
click at [698, 77] on button "Close" at bounding box center [688, 77] width 50 height 22
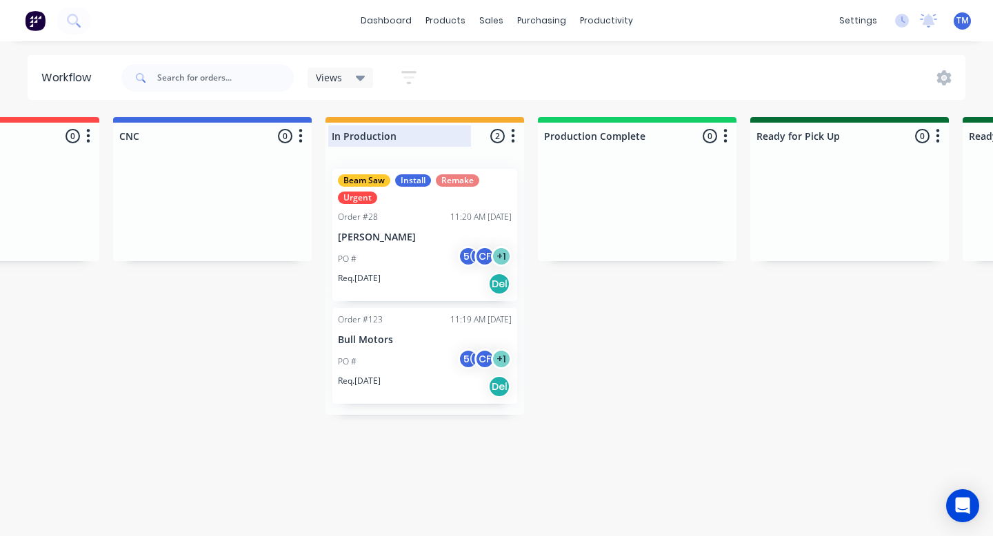
scroll to position [0, 293]
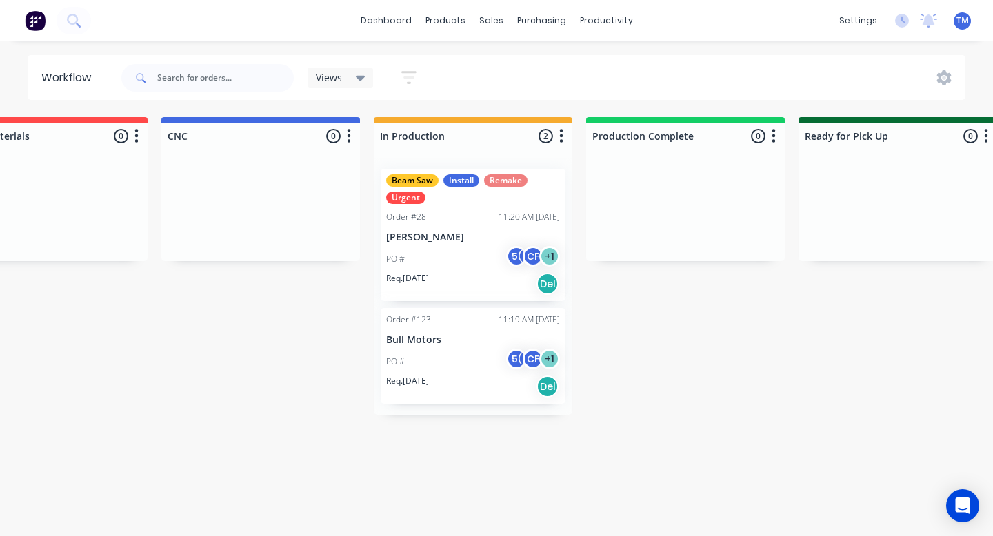
click at [348, 85] on div "Views" at bounding box center [341, 78] width 66 height 21
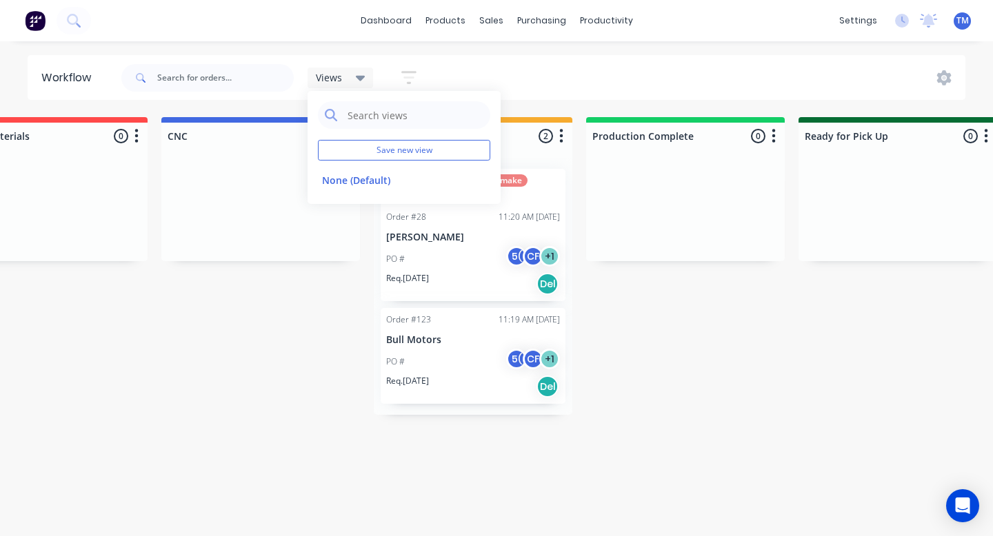
click at [493, 72] on div "Views Save new view None (Default) edit Show/Hide statuses Show line item cards…" at bounding box center [542, 77] width 847 height 41
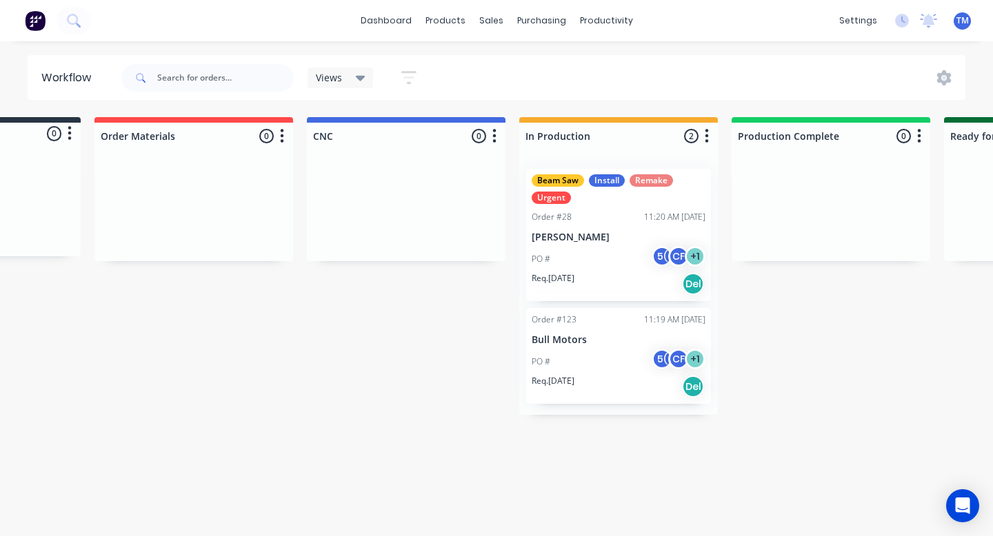
scroll to position [0, 0]
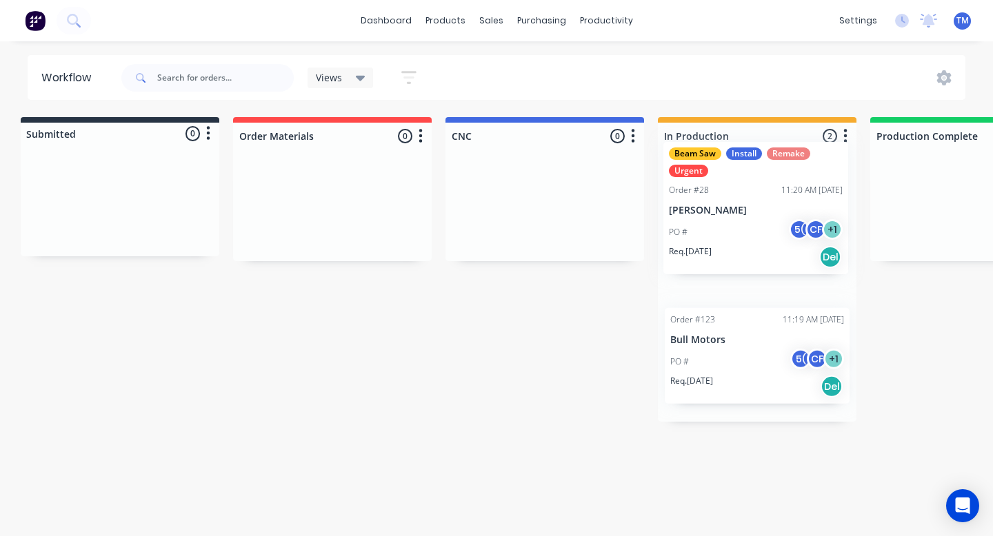
drag, startPoint x: 726, startPoint y: 200, endPoint x: 707, endPoint y: 173, distance: 33.1
click at [707, 173] on div "Beam Saw Install Remake Urgent Order #28 11:20 AM 15/08/25 Tiffani Makharti PO …" at bounding box center [757, 290] width 199 height 264
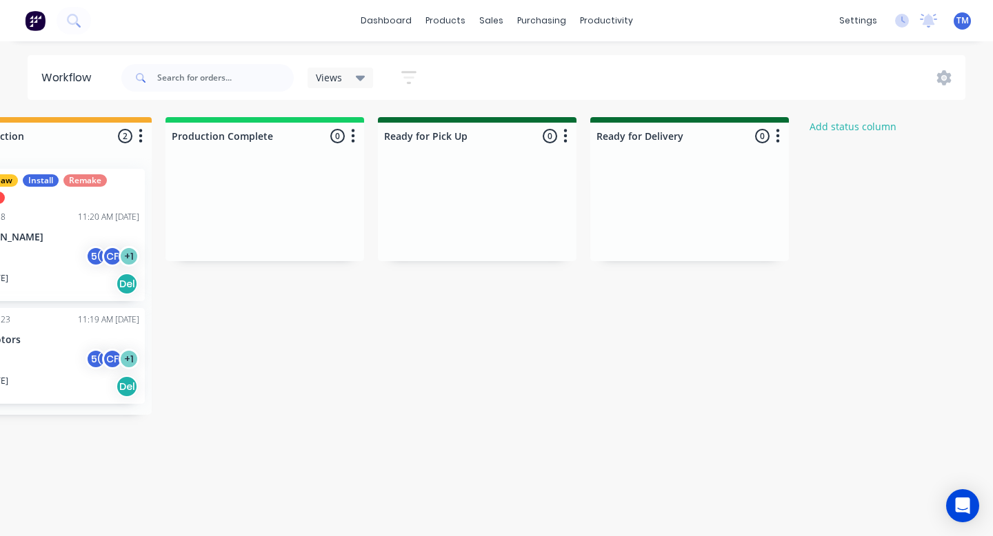
scroll to position [0, 720]
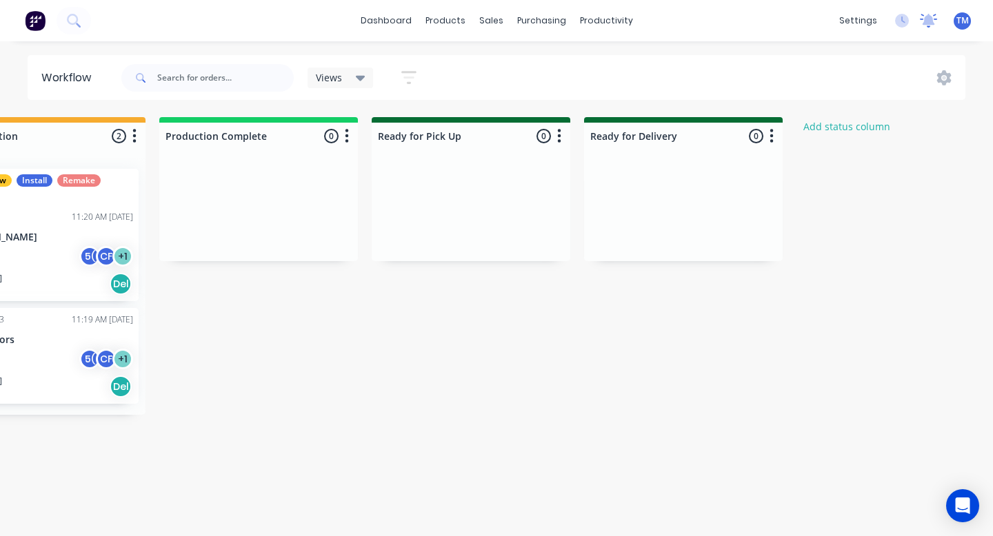
click at [929, 23] on icon at bounding box center [929, 19] width 12 height 11
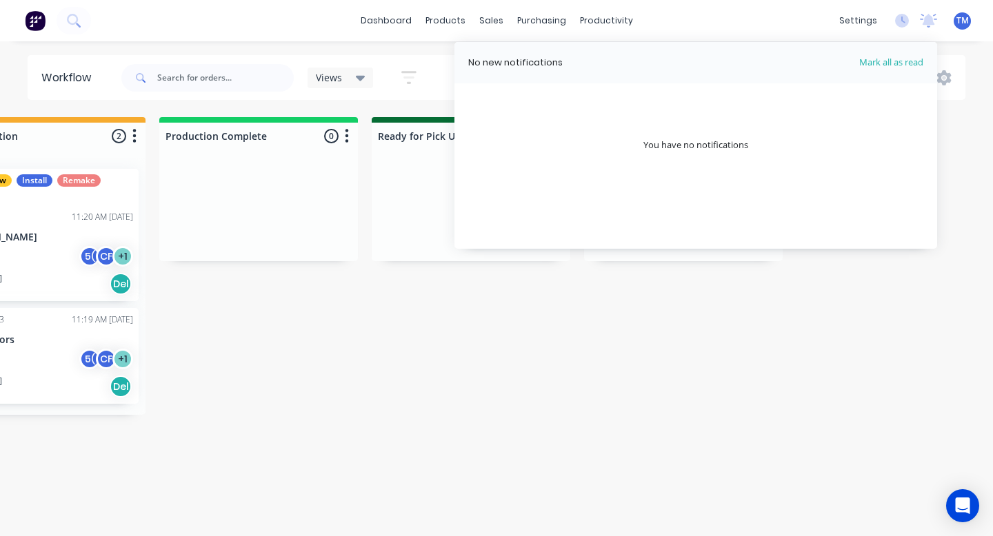
click at [828, 158] on div "No new notifications Mark all as read You have no notifications" at bounding box center [695, 145] width 483 height 207
click at [718, 150] on div "You have no notifications" at bounding box center [695, 146] width 105 height 14
click at [770, 22] on div "dashboard products sales purchasing productivity dashboard products Product Cat…" at bounding box center [496, 20] width 993 height 41
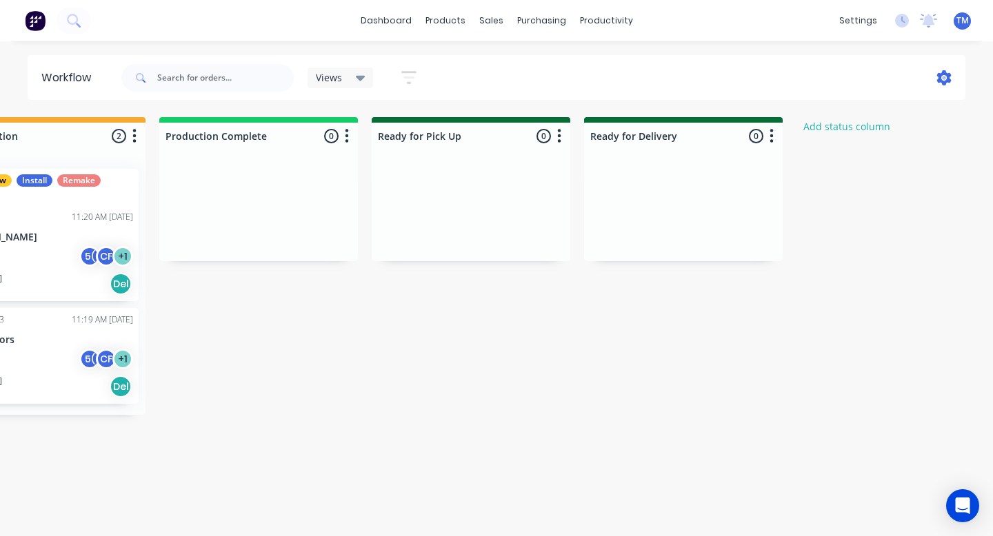
click at [941, 73] on icon at bounding box center [944, 77] width 14 height 15
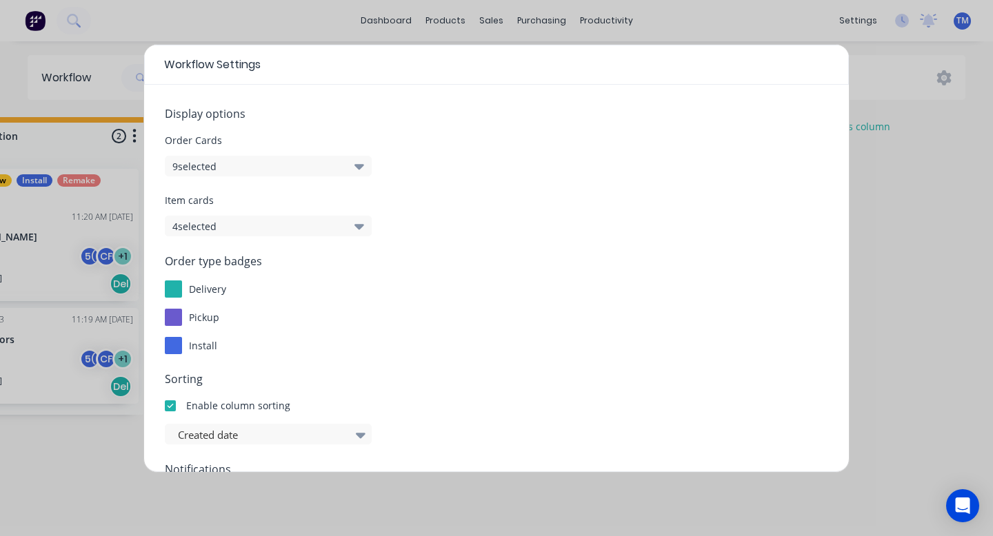
click at [358, 170] on icon "button" at bounding box center [359, 166] width 10 height 15
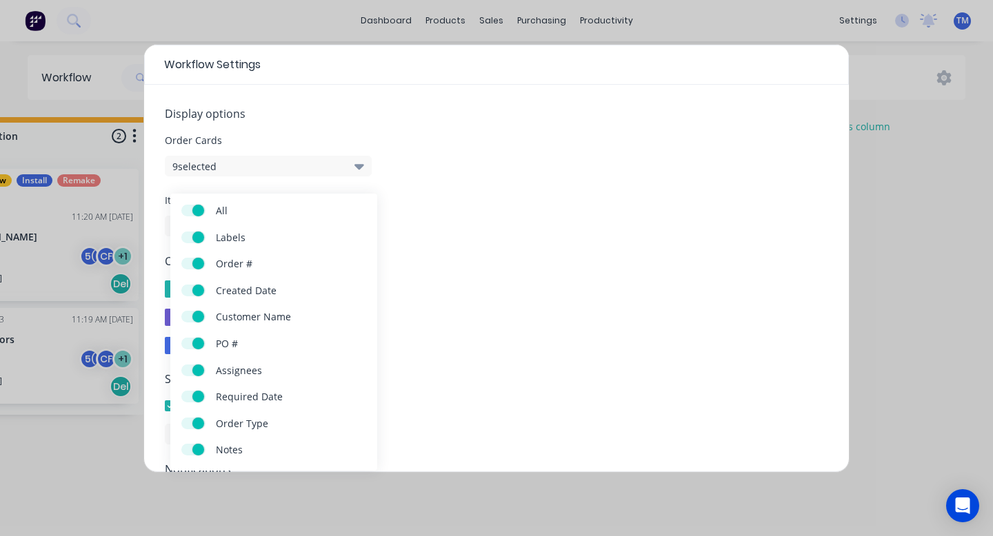
click at [358, 170] on icon "button" at bounding box center [359, 166] width 10 height 15
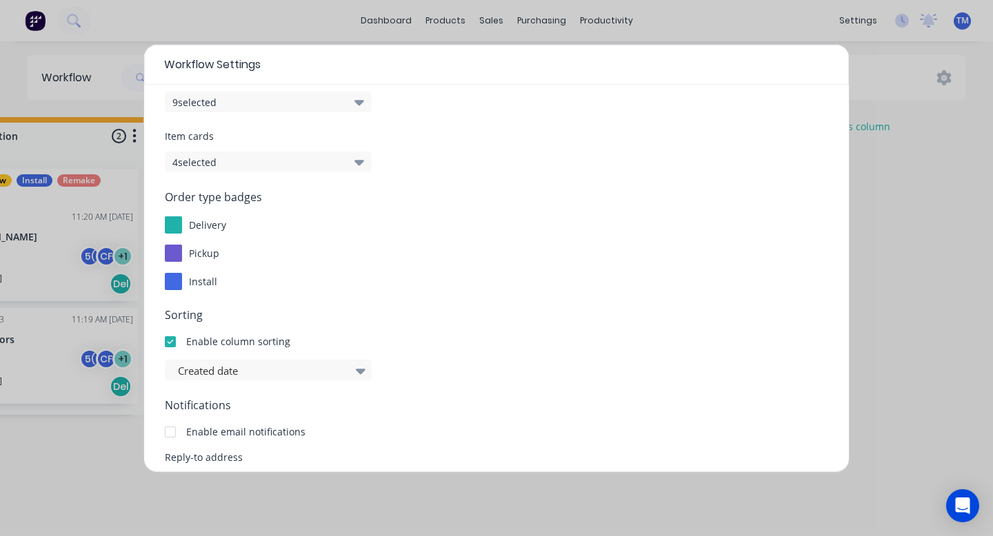
scroll to position [0, 0]
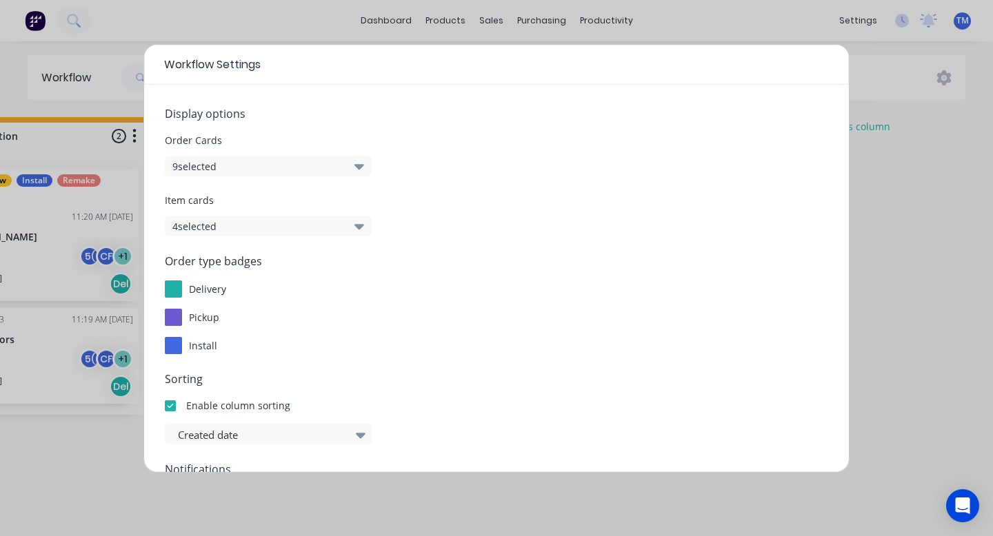
click at [361, 227] on icon "button" at bounding box center [359, 227] width 10 height 6
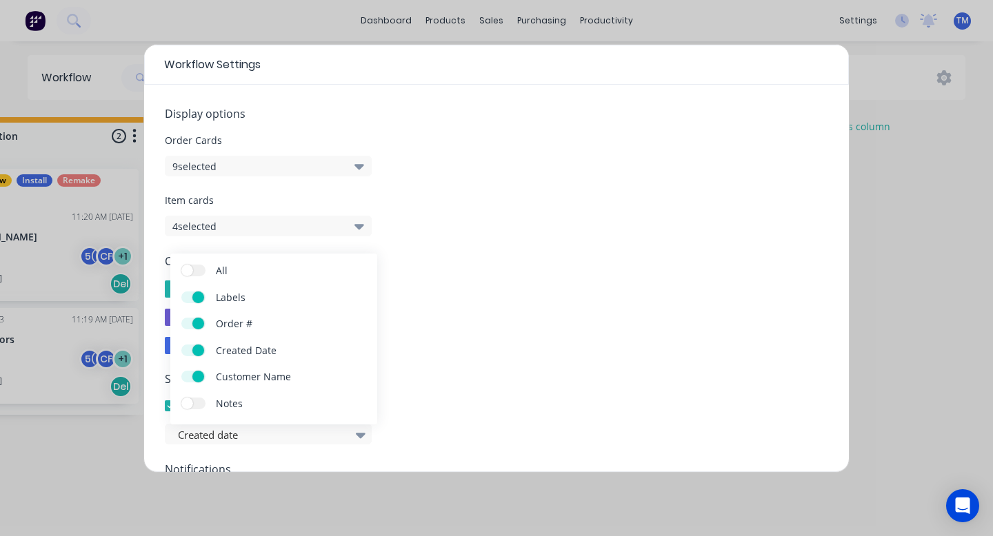
click at [358, 230] on icon "button" at bounding box center [359, 226] width 10 height 15
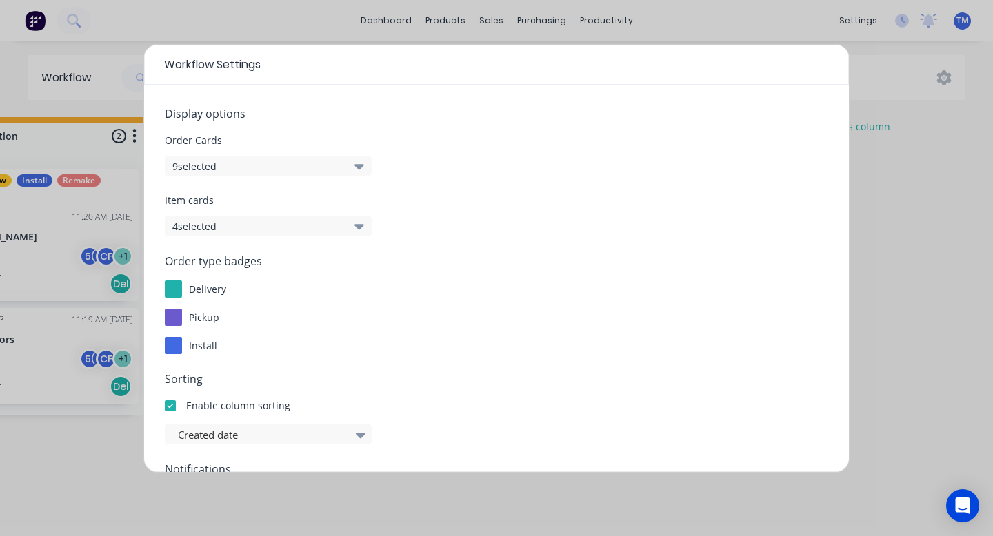
click at [362, 174] on button "9 selected" at bounding box center [268, 166] width 207 height 21
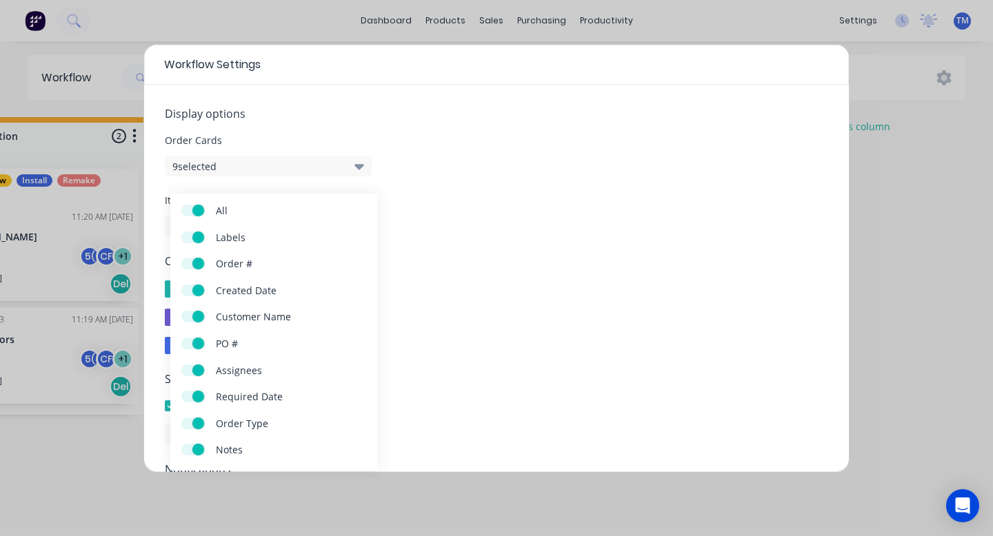
click at [361, 177] on form "Display options Order Cards 9 selected Item cards 4 selected Order type badges …" at bounding box center [496, 389] width 663 height 568
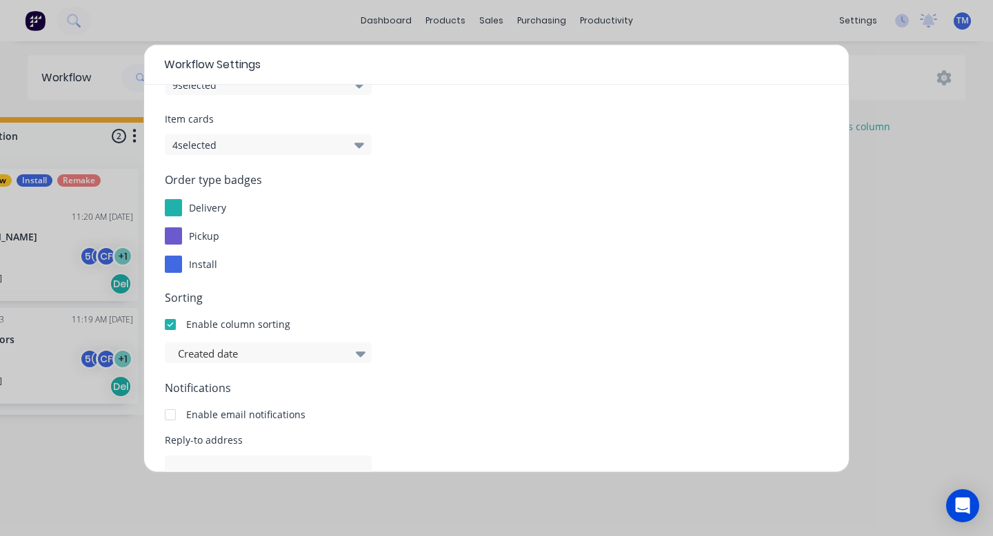
scroll to position [94, 0]
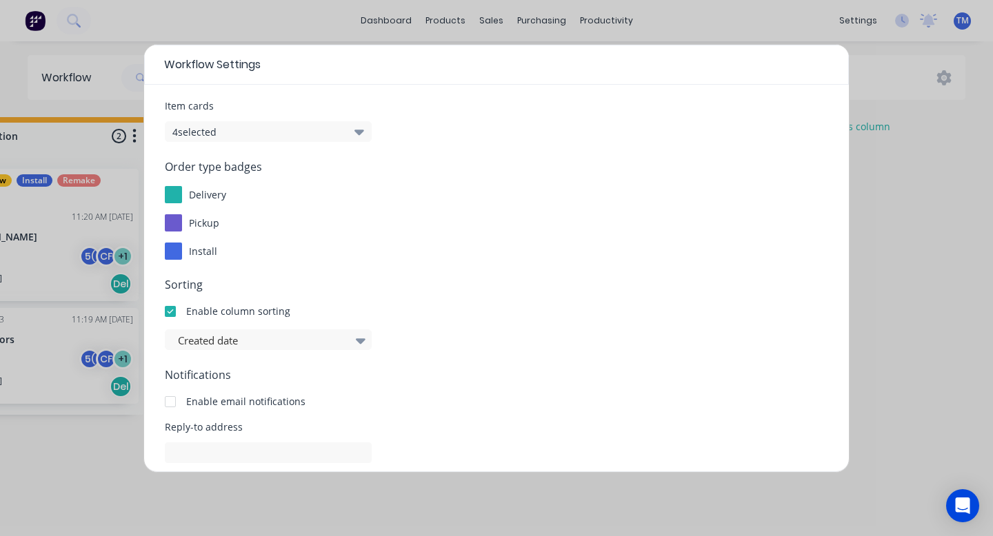
click at [207, 246] on span "install" at bounding box center [203, 251] width 28 height 13
click at [199, 258] on div "install" at bounding box center [203, 251] width 28 height 14
click at [213, 177] on div "Order type badges delivery pickup install" at bounding box center [496, 209] width 663 height 101
click at [172, 199] on div at bounding box center [173, 194] width 17 height 17
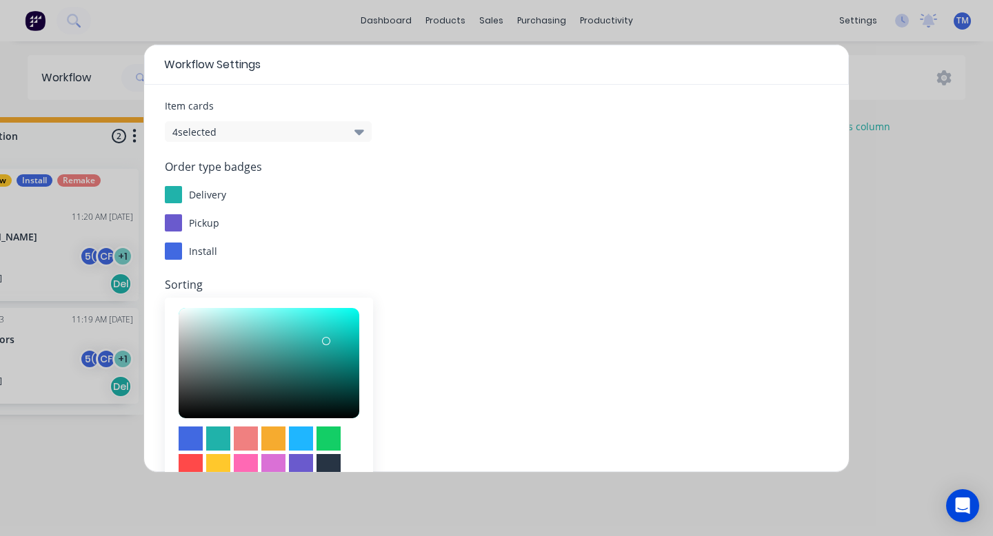
click at [173, 195] on div at bounding box center [173, 194] width 17 height 17
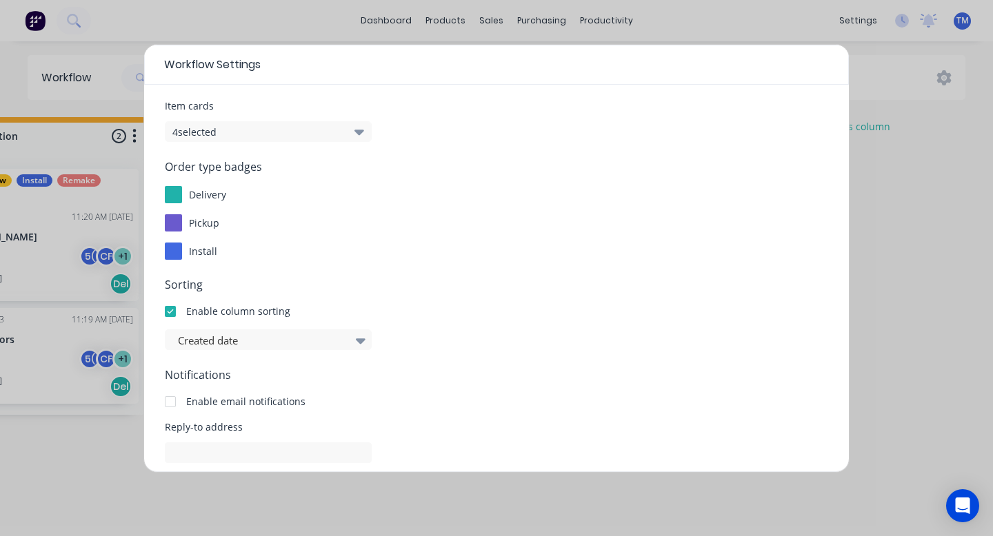
click at [292, 223] on div "pickup" at bounding box center [496, 222] width 663 height 17
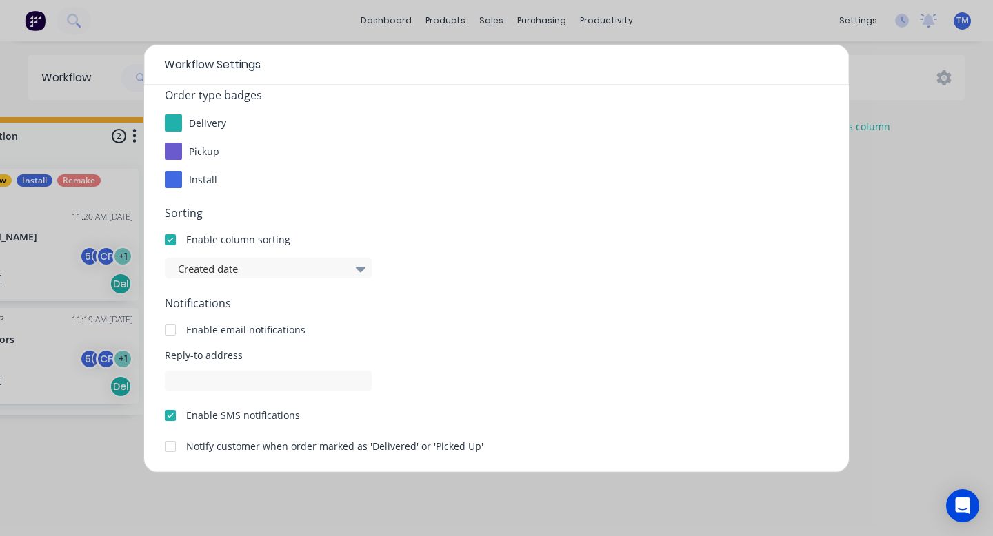
scroll to position [190, 0]
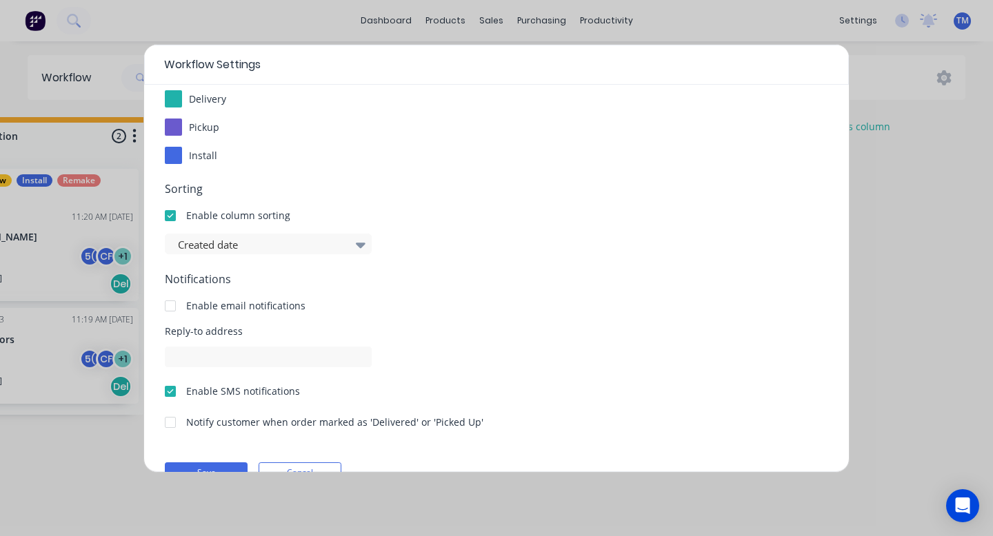
click at [271, 221] on div "Enable column sorting" at bounding box center [238, 215] width 104 height 14
click at [281, 253] on div at bounding box center [262, 245] width 170 height 17
click at [379, 210] on div "Enable column sorting" at bounding box center [496, 215] width 663 height 14
click at [367, 252] on div at bounding box center [360, 244] width 21 height 23
click at [383, 210] on div "Enable column sorting" at bounding box center [496, 215] width 663 height 14
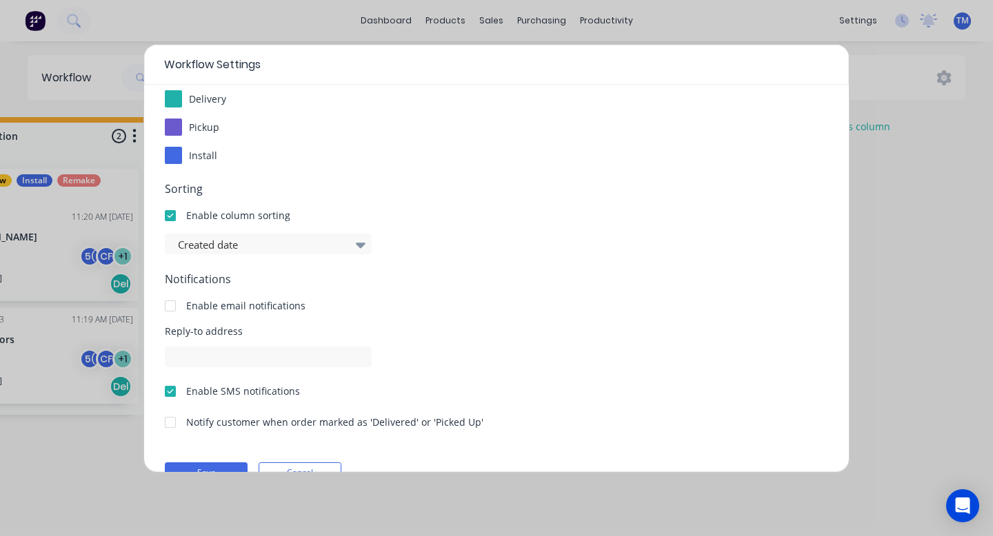
scroll to position [221, 0]
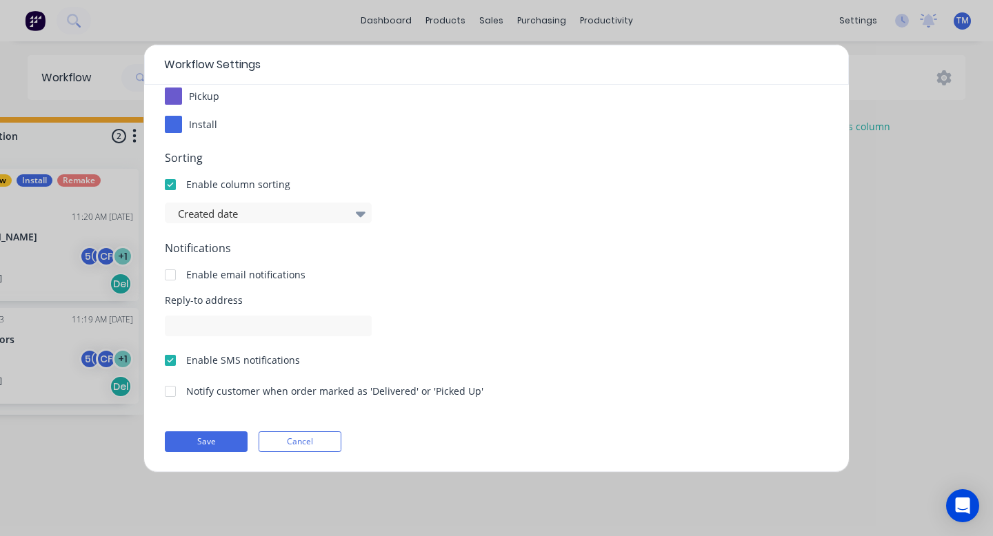
click at [170, 363] on div at bounding box center [171, 361] width 28 height 28
click at [321, 446] on button "Cancel" at bounding box center [300, 442] width 83 height 21
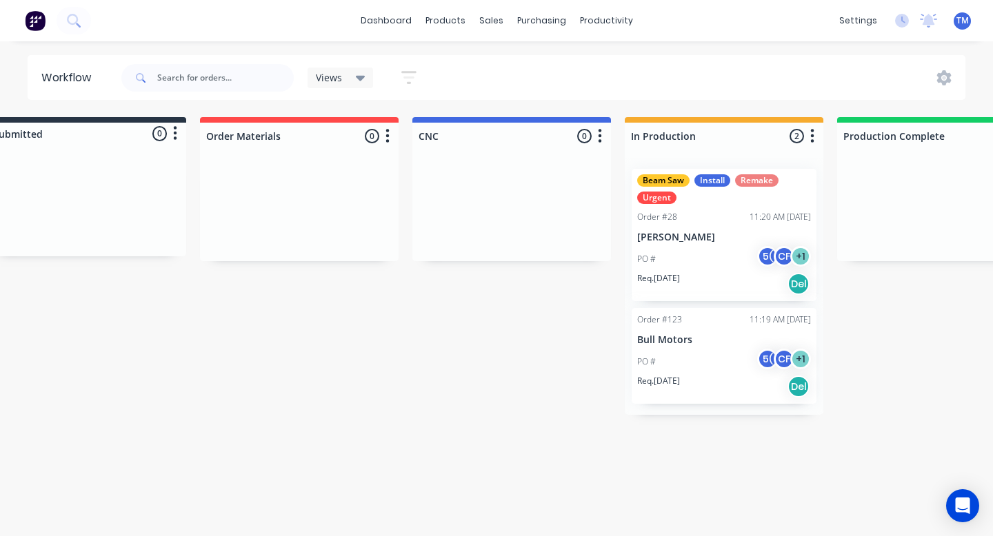
scroll to position [0, 0]
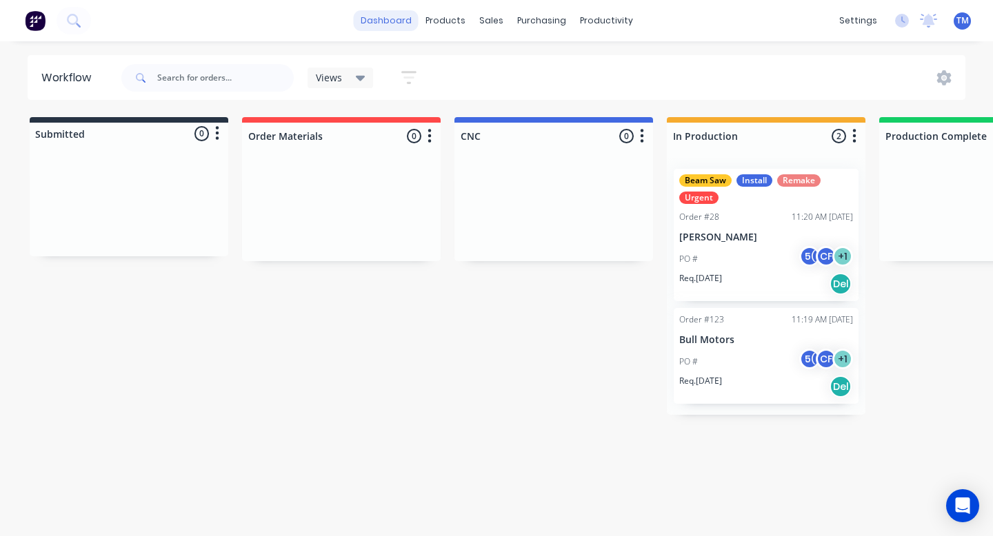
click at [391, 27] on link "dashboard" at bounding box center [386, 20] width 65 height 21
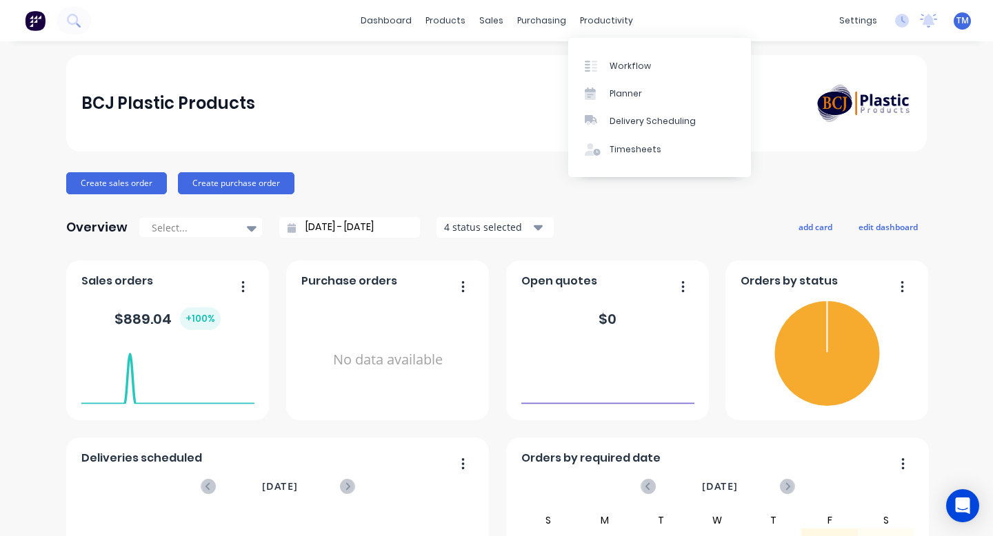
click at [439, 103] on div "BCJ Plastic Products" at bounding box center [496, 103] width 831 height 41
click at [932, 24] on icon at bounding box center [929, 19] width 12 height 11
